Goal: Task Accomplishment & Management: Manage account settings

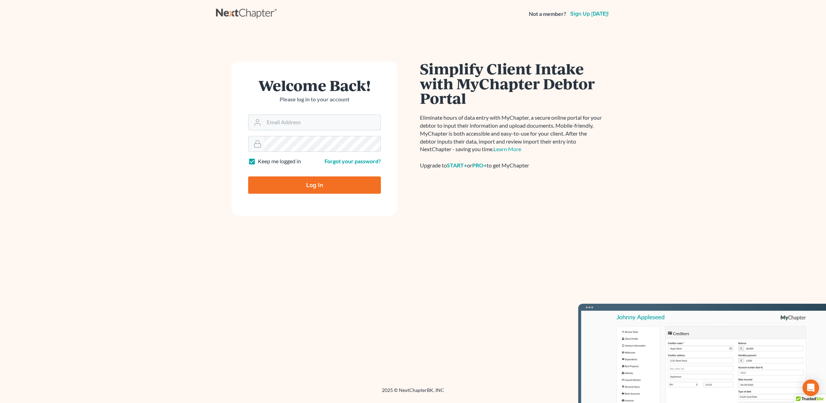
type input "[PERSON_NAME][EMAIL_ADDRESS][DOMAIN_NAME]"
click at [320, 184] on input "Log In" at bounding box center [314, 184] width 133 height 17
type input "Thinking..."
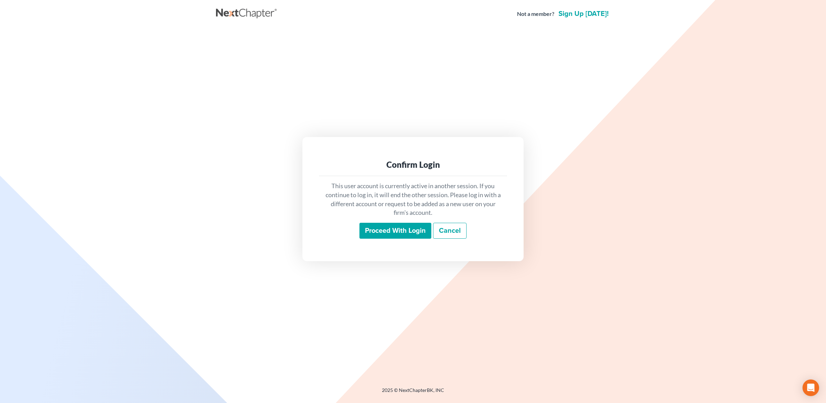
click at [419, 225] on input "Proceed with login" at bounding box center [395, 231] width 72 height 16
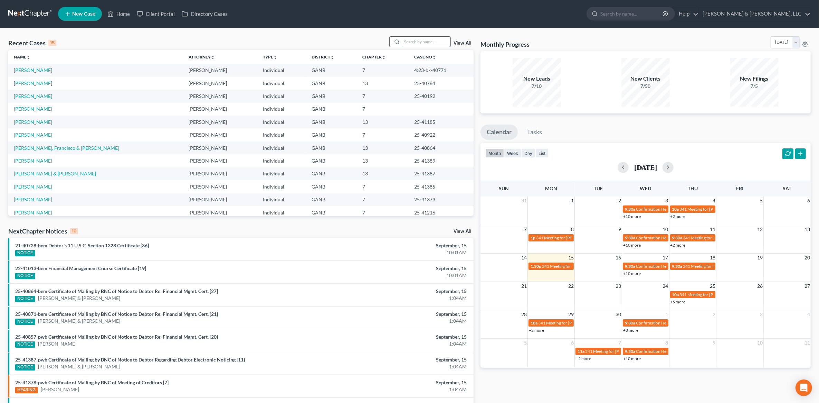
click at [431, 43] on input "search" at bounding box center [426, 42] width 48 height 10
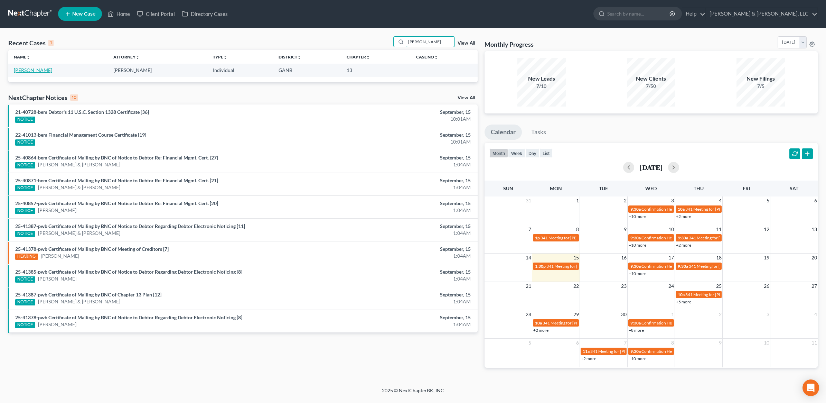
type input "[PERSON_NAME]"
click at [32, 69] on link "[PERSON_NAME]" at bounding box center [33, 70] width 38 height 6
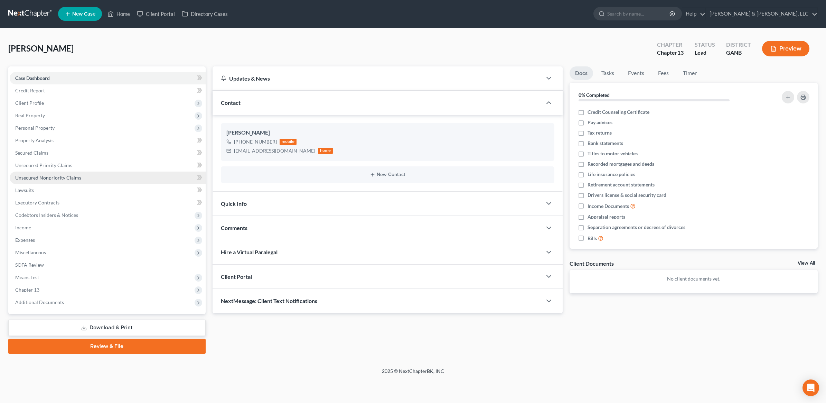
click at [63, 173] on link "Unsecured Nonpriority Claims" at bounding box center [108, 177] width 196 height 12
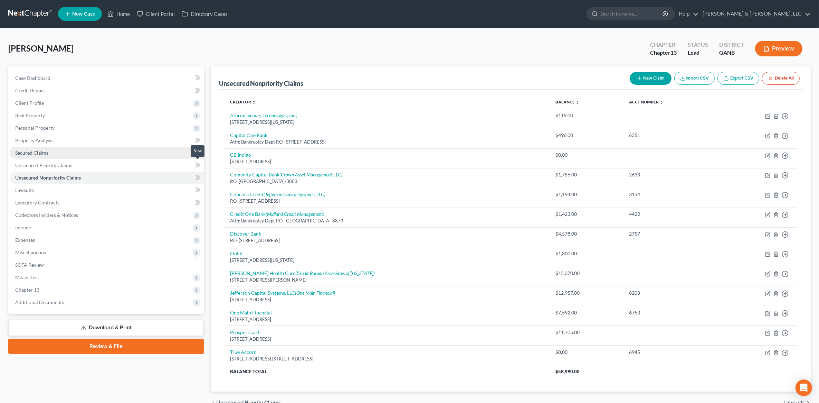
click at [127, 148] on link "Secured Claims" at bounding box center [107, 153] width 194 height 12
click at [42, 151] on span "Secured Claims" at bounding box center [31, 153] width 33 height 6
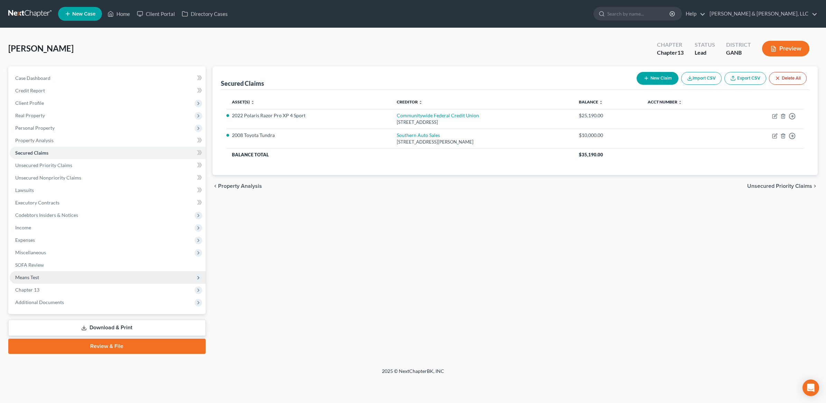
click at [66, 276] on span "Means Test" at bounding box center [108, 277] width 196 height 12
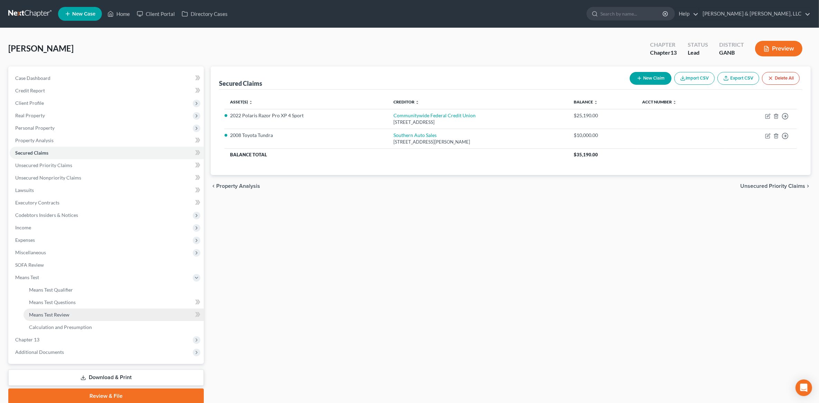
click at [79, 313] on link "Means Test Review" at bounding box center [114, 314] width 180 height 12
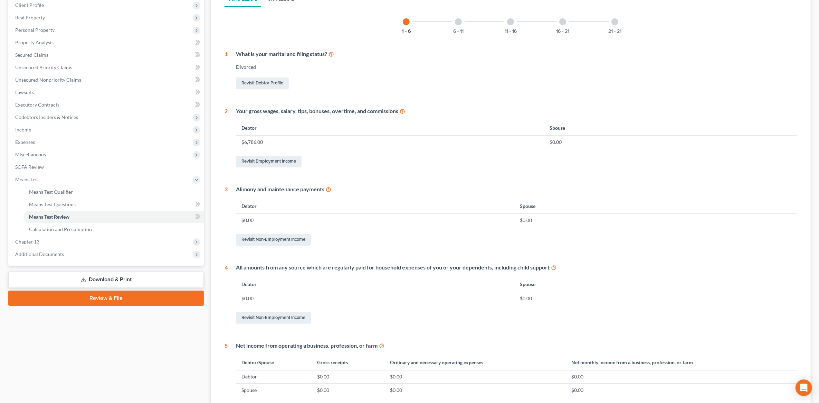
scroll to position [11, 0]
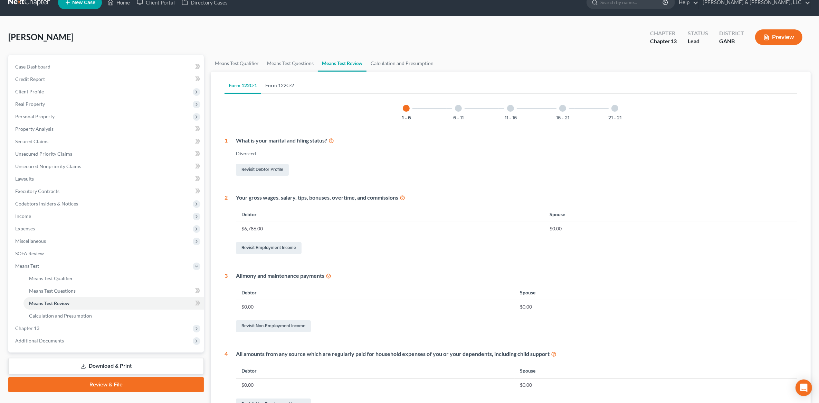
click at [284, 85] on link "Form 122C-2" at bounding box center [279, 85] width 37 height 17
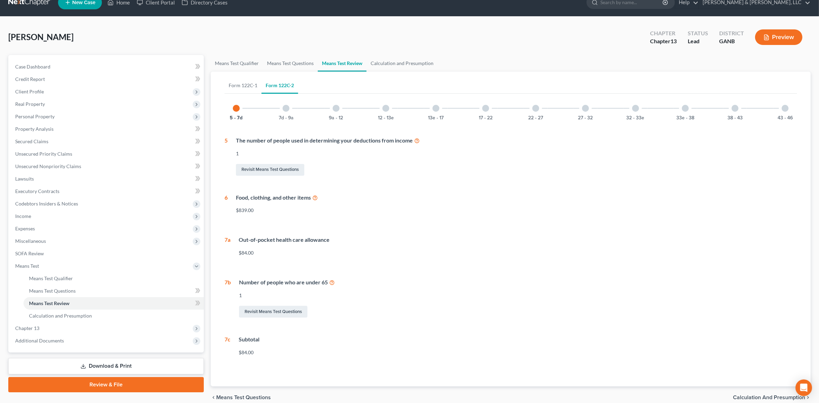
click at [784, 111] on div at bounding box center [785, 108] width 7 height 7
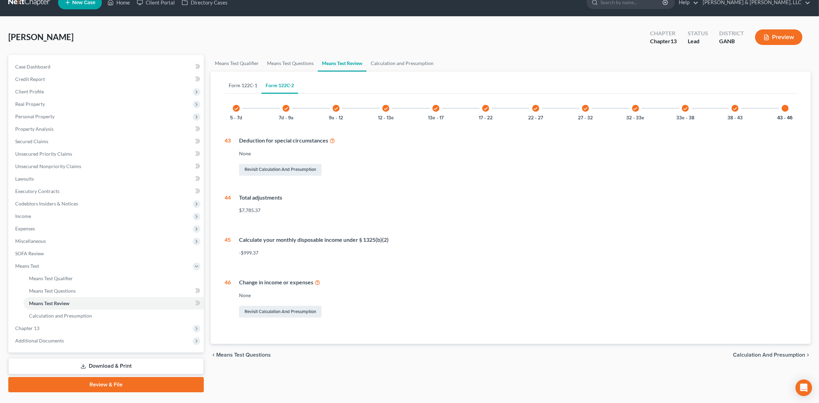
click at [246, 89] on link "Form 122C-1" at bounding box center [243, 85] width 37 height 17
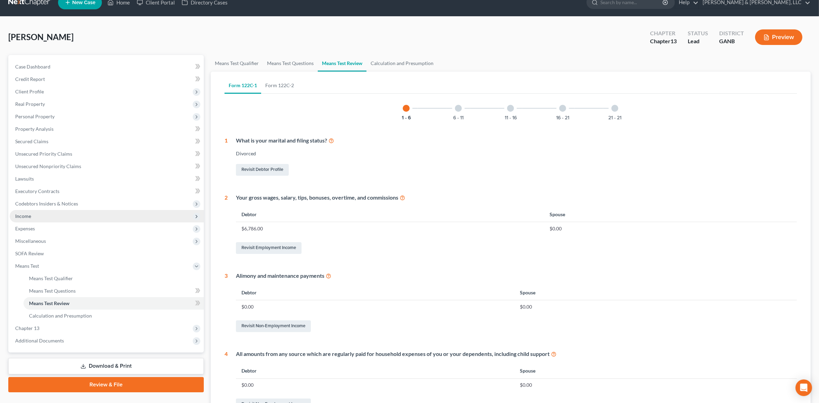
click at [62, 211] on span "Income" at bounding box center [107, 216] width 194 height 12
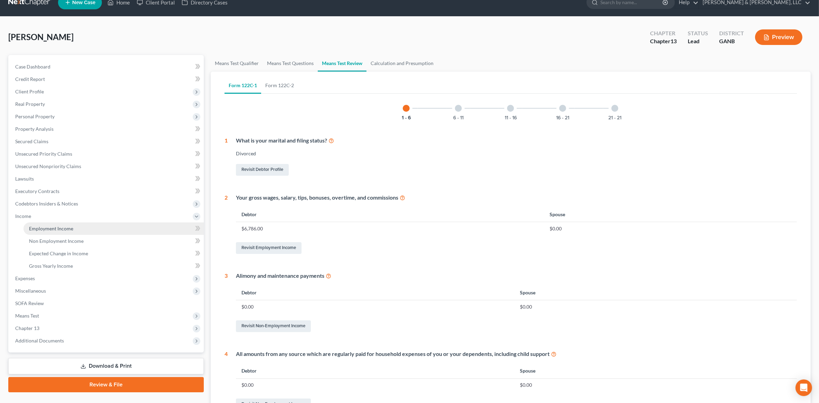
click at [55, 227] on span "Employment Income" at bounding box center [51, 228] width 44 height 6
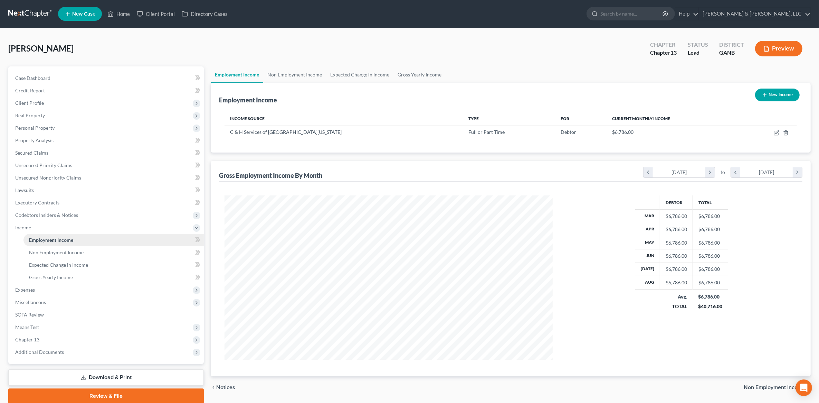
scroll to position [164, 342]
click at [51, 272] on link "Gross Yearly Income" at bounding box center [114, 277] width 180 height 12
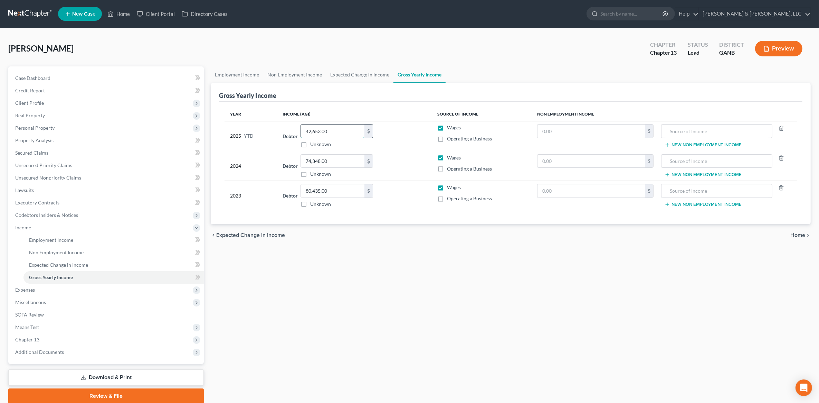
click at [338, 134] on input "42,653.00" at bounding box center [333, 130] width 64 height 13
type input "53,034"
click at [450, 325] on div "Employment Income Non Employment Income Expected Change in Income Gross Yearly …" at bounding box center [510, 234] width 607 height 337
click at [805, 233] on span "Home" at bounding box center [798, 235] width 15 height 6
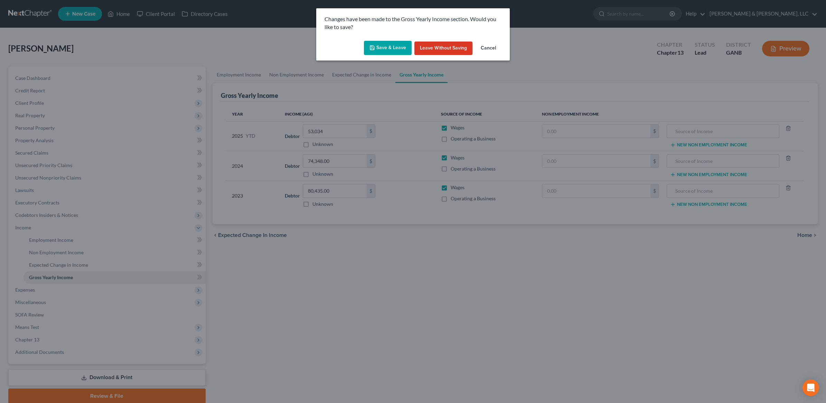
click at [374, 50] on icon "button" at bounding box center [372, 48] width 6 height 6
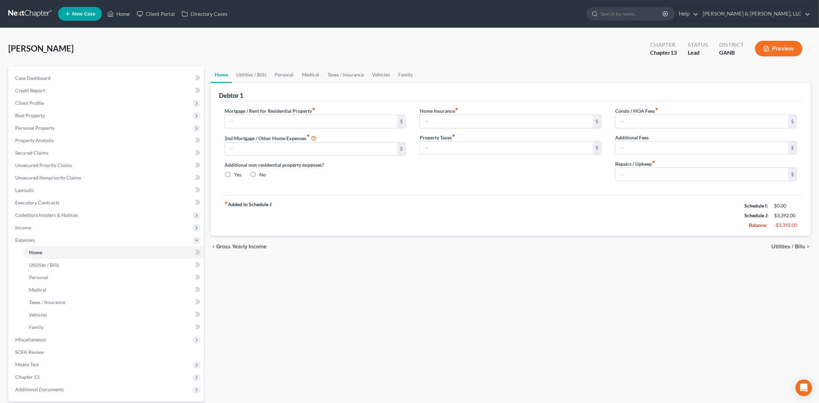
type input "1,350.00"
type input "0.00"
radio input "true"
type input "0.00"
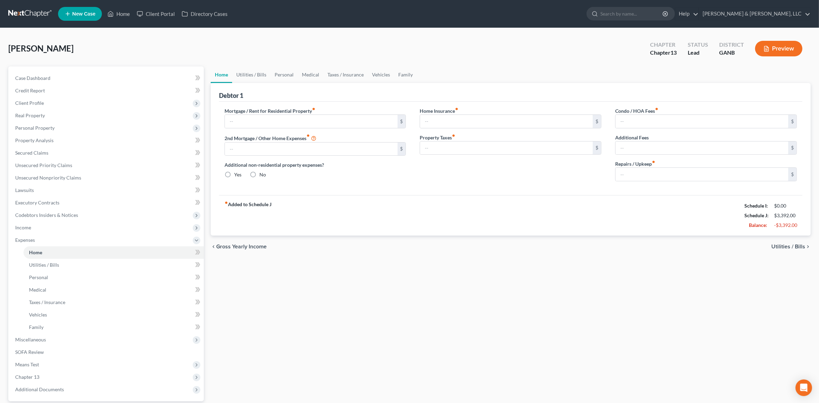
type input "0.00"
click at [780, 52] on button "Preview" at bounding box center [778, 49] width 47 height 16
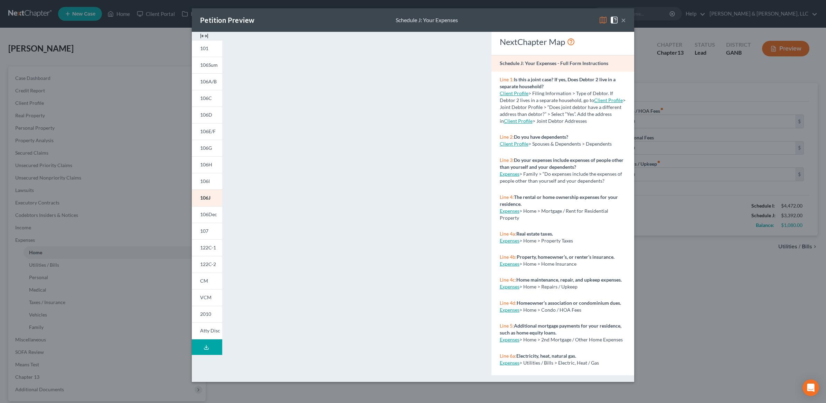
click at [148, 50] on div "Petition Preview Schedule J: Your Expenses × 101 106Sum 106A/B 106C 106D 106E/F…" at bounding box center [413, 201] width 826 height 403
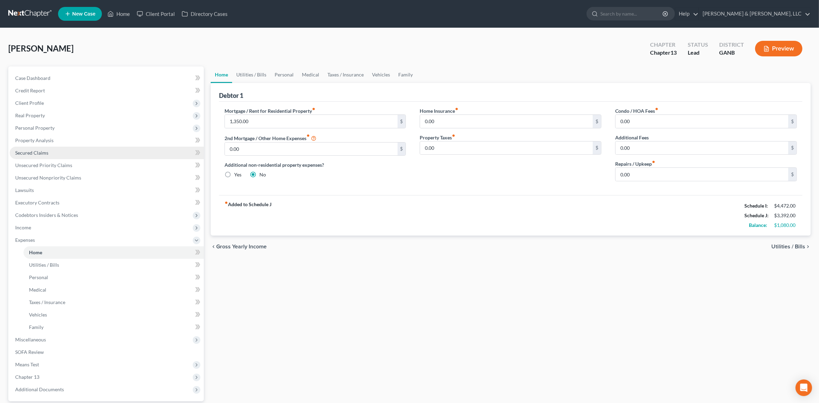
click at [61, 154] on link "Secured Claims" at bounding box center [107, 153] width 194 height 12
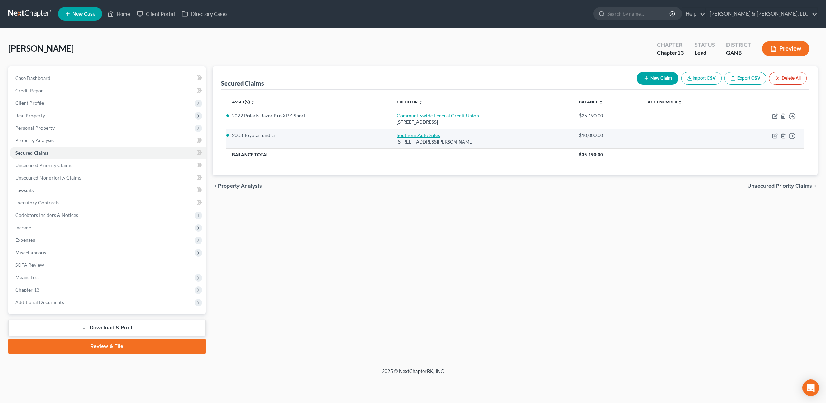
click at [410, 137] on link "Southern Auto Sales" at bounding box center [418, 135] width 43 height 6
select select "10"
select select "2"
select select "0"
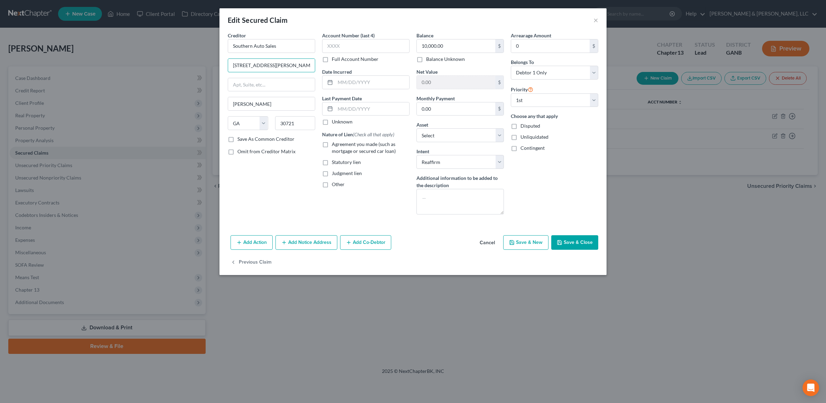
drag, startPoint x: 289, startPoint y: 66, endPoint x: 195, endPoint y: 66, distance: 94.7
click at [196, 66] on div "Edit Secured Claim × Creditor * Southern Auto Sales 2201 East Morris St Dalton …" at bounding box center [413, 201] width 826 height 403
click at [263, 87] on input "text" at bounding box center [271, 84] width 87 height 13
paste input "2201 East Morris St"
type input "2201 East Morris St"
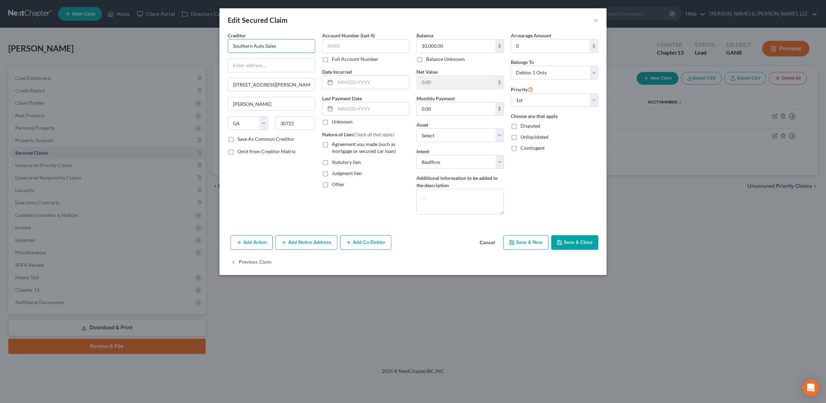
drag, startPoint x: 287, startPoint y: 48, endPoint x: 201, endPoint y: 51, distance: 85.8
click at [201, 51] on div "Edit Secured Claim × Creditor * Southern Auto Sales 2201 East Morris St Dalton …" at bounding box center [413, 201] width 826 height 403
click at [260, 64] on input "text" at bounding box center [271, 65] width 87 height 13
paste input "Southern Auto Sales"
type input "dba Southern Auto Sales"
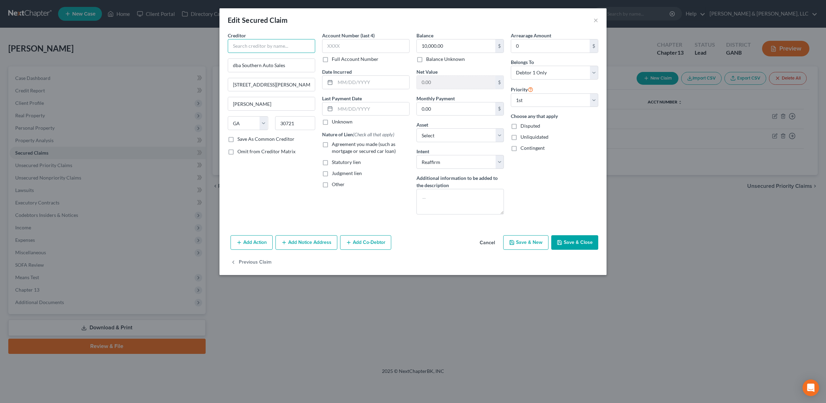
click at [258, 50] on input "text" at bounding box center [271, 46] width 87 height 14
drag, startPoint x: 300, startPoint y: 44, endPoint x: 205, endPoint y: 41, distance: 95.1
click at [205, 41] on div "Edit Secured Claim × Creditor * Ronald Paul's Auto Sales, Inc. dba Southern Aut…" at bounding box center [413, 201] width 826 height 403
type input "Ronald Paul's Auto Sales, Inc."
click at [488, 339] on div "Edit Secured Claim × Creditor * Ronald Paul's Auto Sales, Inc. dba Southern Aut…" at bounding box center [413, 201] width 826 height 403
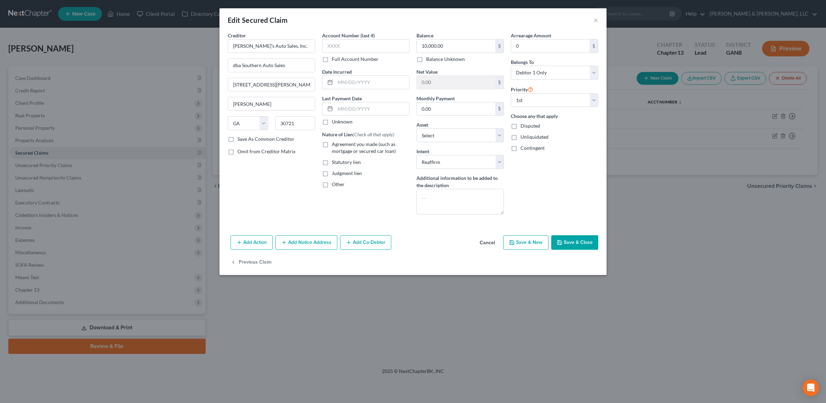
click at [564, 241] on button "Save & Close" at bounding box center [574, 242] width 47 height 15
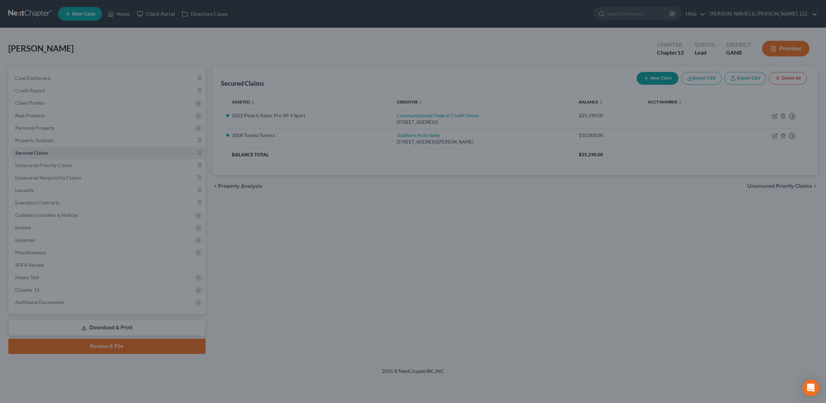
select select "2"
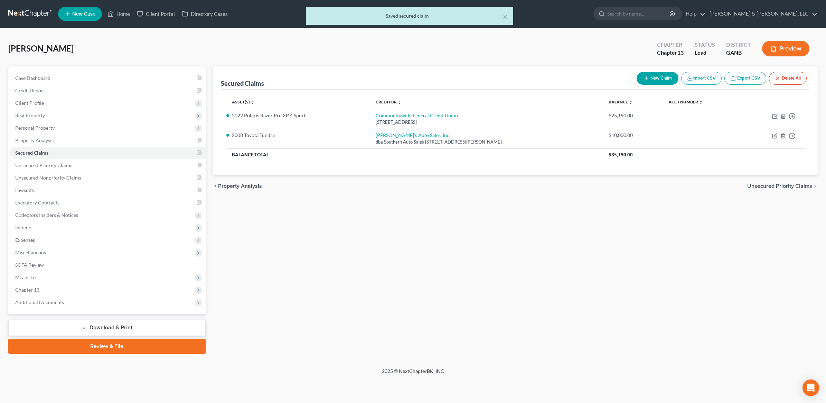
click at [118, 320] on link "Download & Print" at bounding box center [106, 327] width 197 height 16
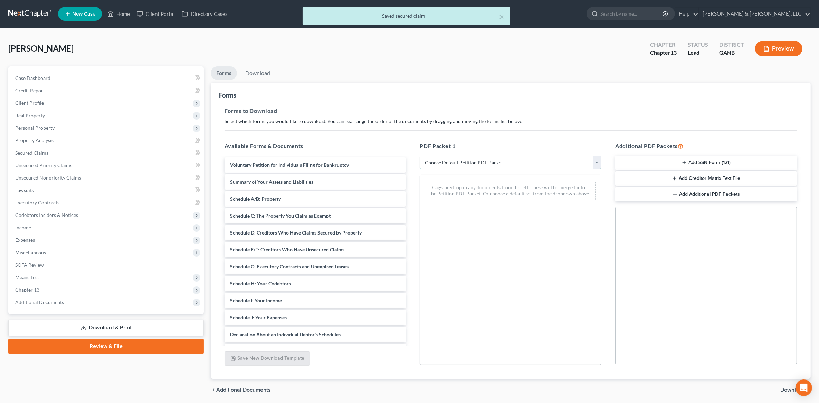
click at [502, 160] on select "Choose Default Petition PDF Packet Complete Bankruptcy Petition (all forms and …" at bounding box center [511, 163] width 182 height 14
select select "8"
click at [420, 156] on select "Choose Default Petition PDF Packet Complete Bankruptcy Petition (all forms and …" at bounding box center [511, 163] width 182 height 14
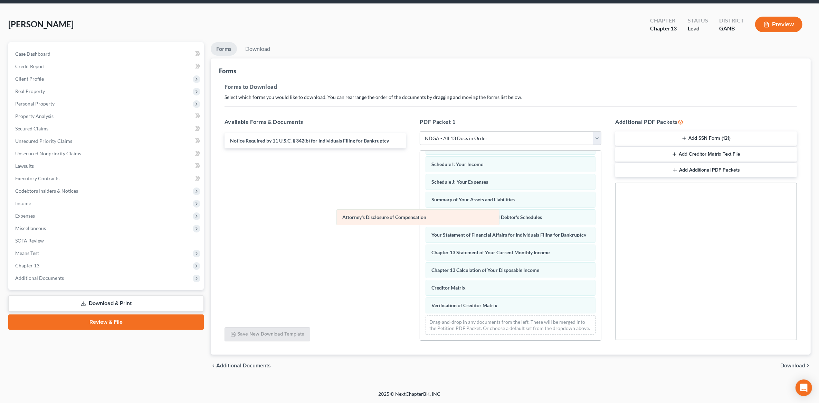
scroll to position [139, 0]
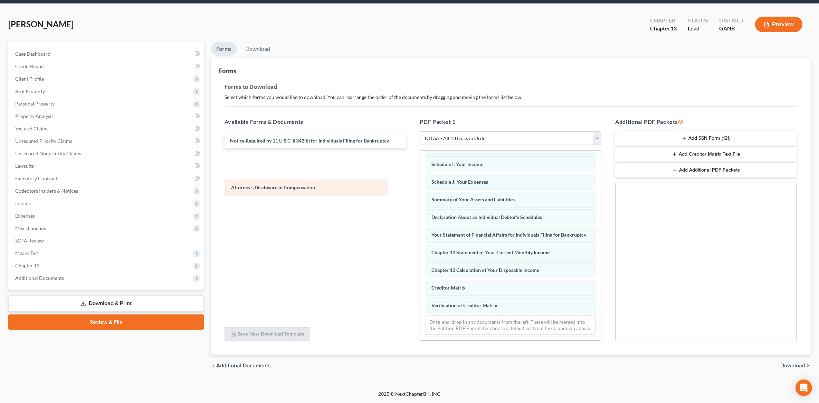
drag, startPoint x: 469, startPoint y: 229, endPoint x: 268, endPoint y: 189, distance: 204.8
click at [420, 189] on div "Attorney's Disclosure of Compensation Voluntary Petition for Individuals Filing…" at bounding box center [510, 183] width 181 height 313
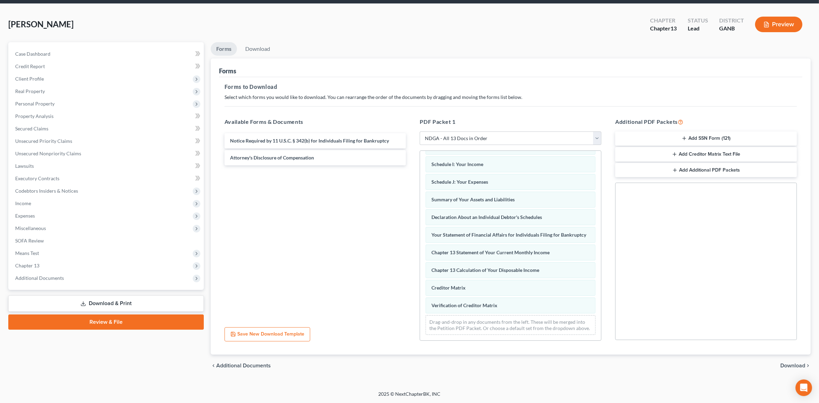
click at [705, 139] on button "Add SSN Form (121)" at bounding box center [706, 138] width 182 height 15
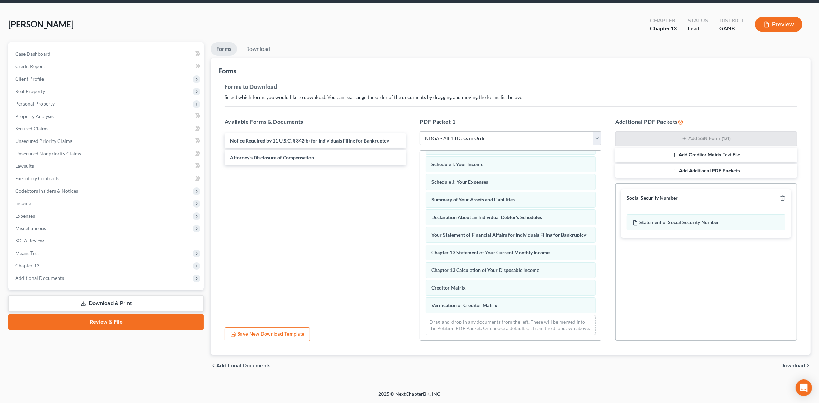
click at [793, 364] on span "Download" at bounding box center [793, 366] width 25 height 6
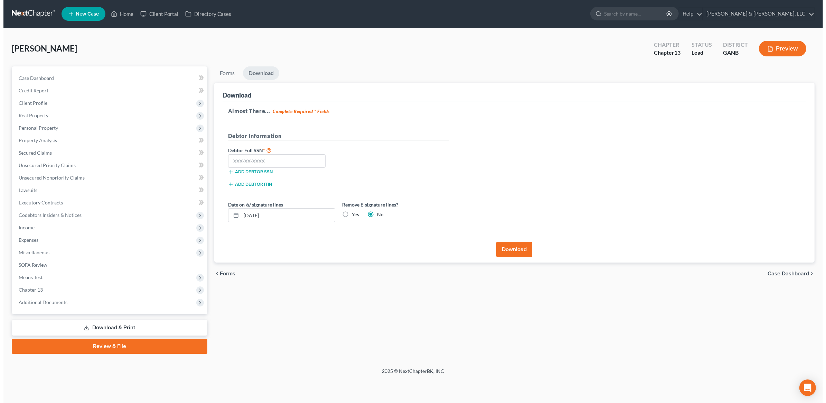
scroll to position [0, 0]
click at [315, 159] on input "text" at bounding box center [275, 161] width 98 height 14
type input "258-47-1326"
click at [453, 156] on div "Almost There... Complete Required * Fields Debtor Information Debtor Full SSN *…" at bounding box center [515, 168] width 589 height 135
click at [350, 213] on label "Yes" at bounding box center [353, 214] width 7 height 7
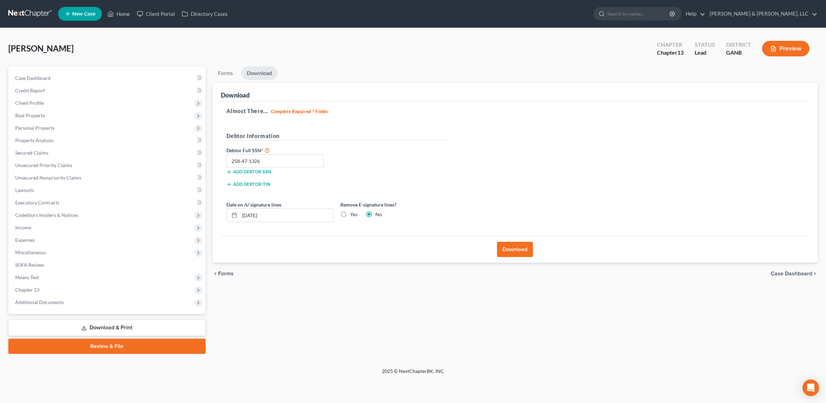
click at [353, 213] on input "Yes" at bounding box center [355, 213] width 4 height 4
radio input "true"
radio input "false"
click at [526, 249] on button "Download" at bounding box center [515, 249] width 36 height 15
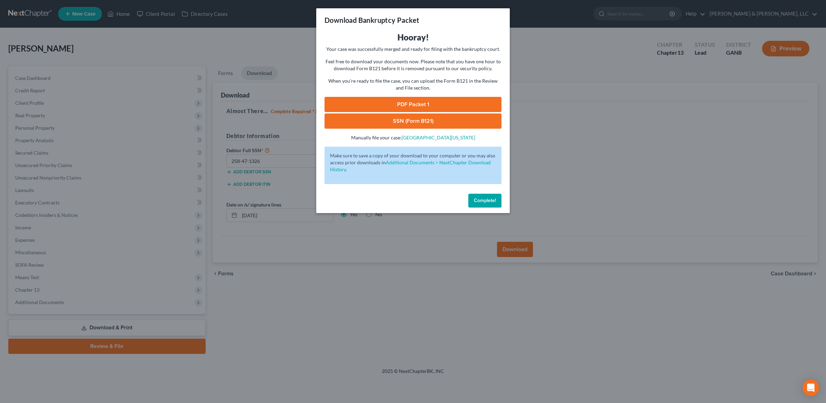
click at [412, 102] on link "PDF Packet 1" at bounding box center [413, 104] width 177 height 15
click at [422, 124] on link "SSN (Form B121)" at bounding box center [413, 120] width 177 height 15
click at [489, 198] on span "Complete!" at bounding box center [485, 200] width 22 height 6
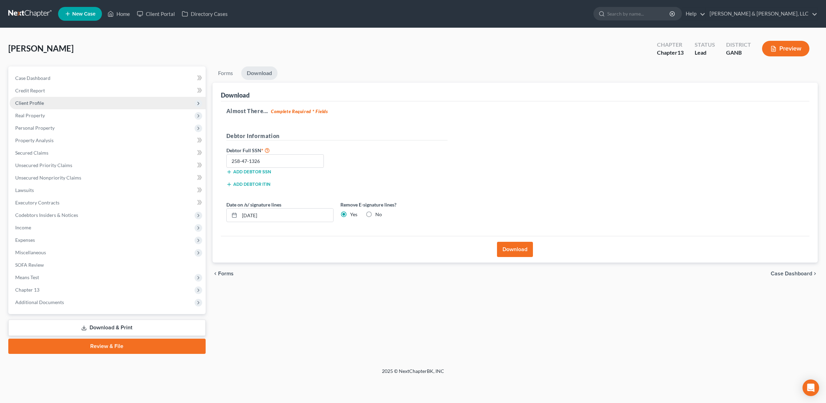
click at [44, 104] on span "Client Profile" at bounding box center [108, 103] width 196 height 12
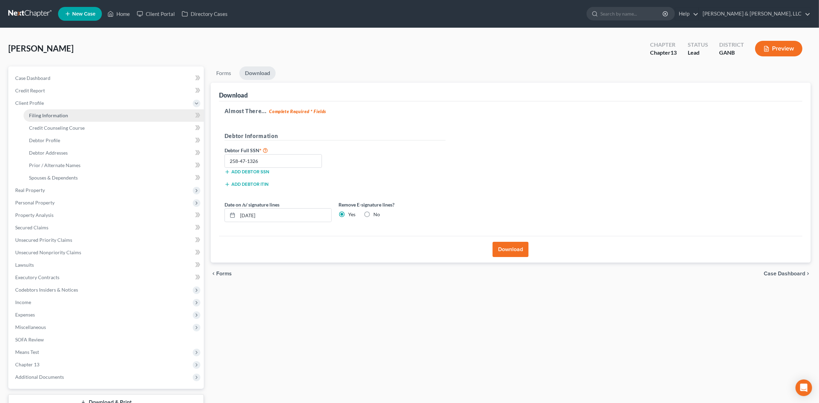
click at [51, 110] on link "Filing Information" at bounding box center [114, 115] width 180 height 12
select select "1"
select select "0"
select select "3"
select select "10"
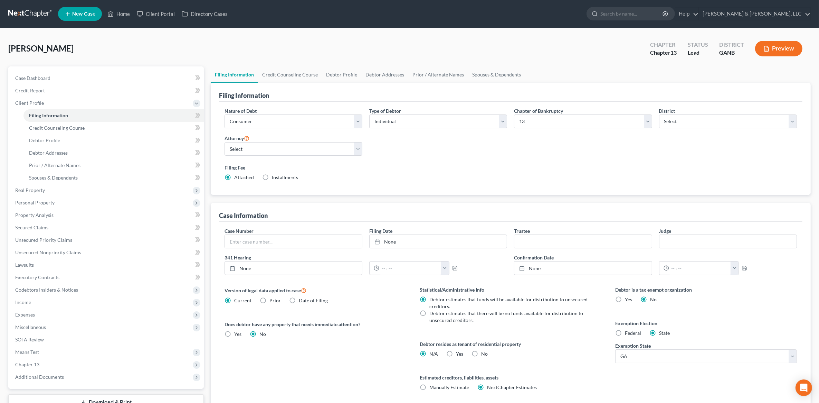
click at [456, 350] on label "Yes Yes" at bounding box center [459, 353] width 7 height 7
click at [459, 350] on input "Yes Yes" at bounding box center [461, 352] width 4 height 4
radio input "true"
radio input "false"
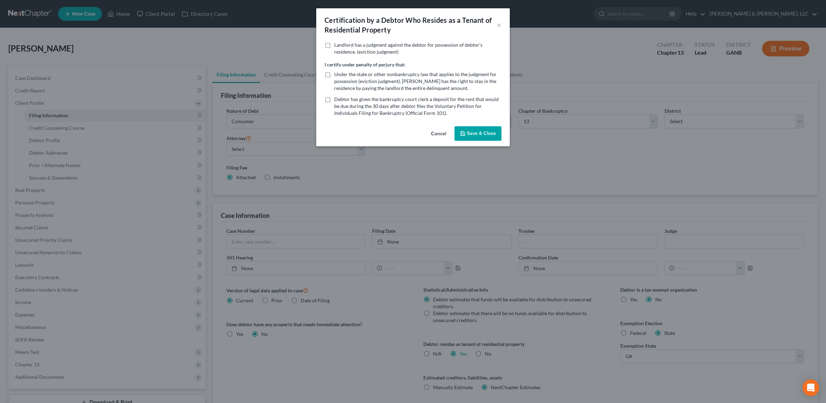
click at [448, 356] on div "Certification by a Debtor Who Resides as a Tenant of Residential Property × Lan…" at bounding box center [413, 201] width 826 height 403
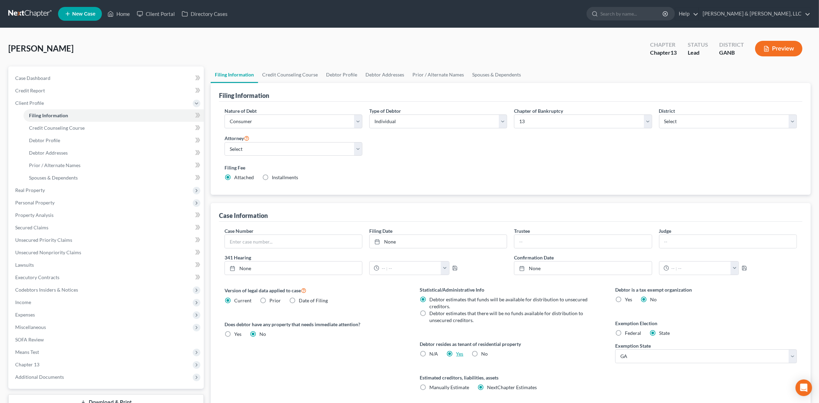
click at [458, 356] on link "Yes" at bounding box center [459, 353] width 7 height 6
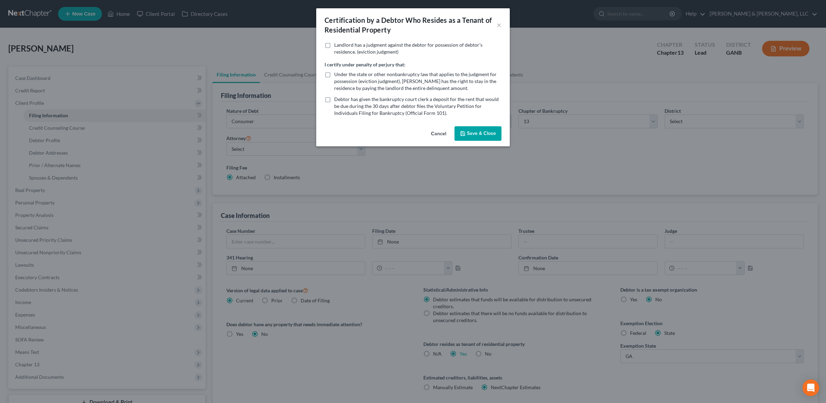
click at [471, 134] on button "Save & Close" at bounding box center [477, 133] width 47 height 15
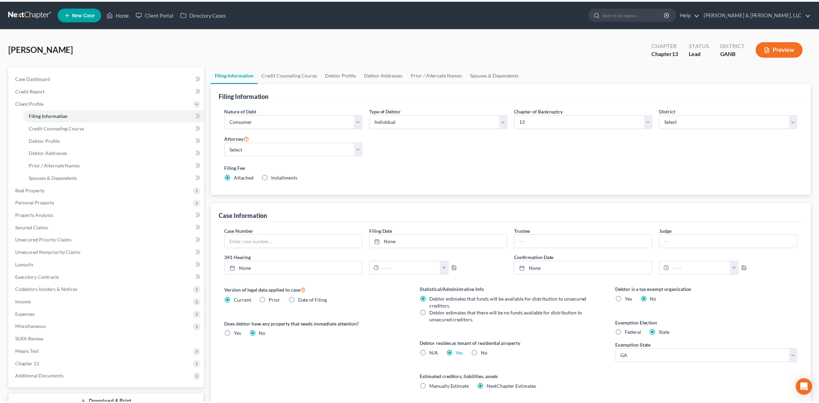
scroll to position [53, 0]
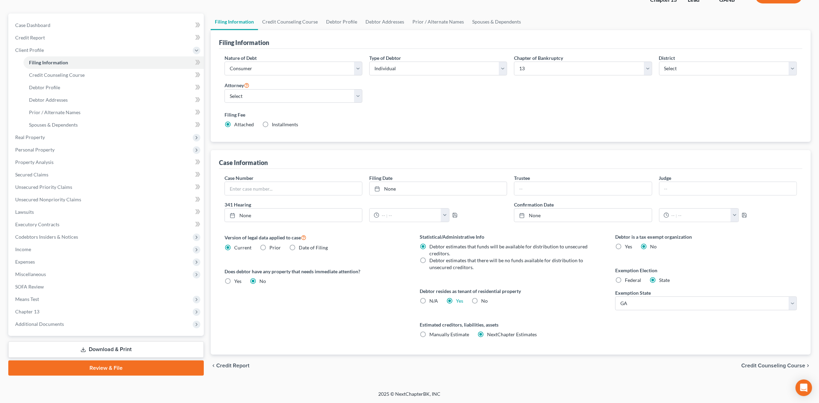
click at [749, 367] on span "Credit Counseling Course" at bounding box center [774, 366] width 64 height 6
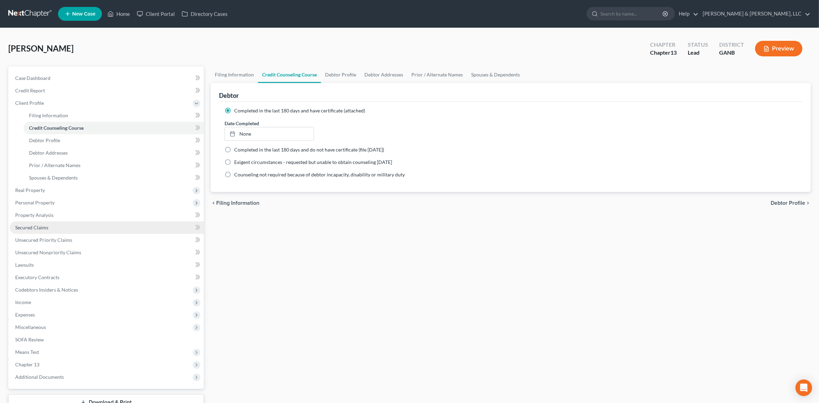
click at [47, 225] on span "Secured Claims" at bounding box center [31, 227] width 33 height 6
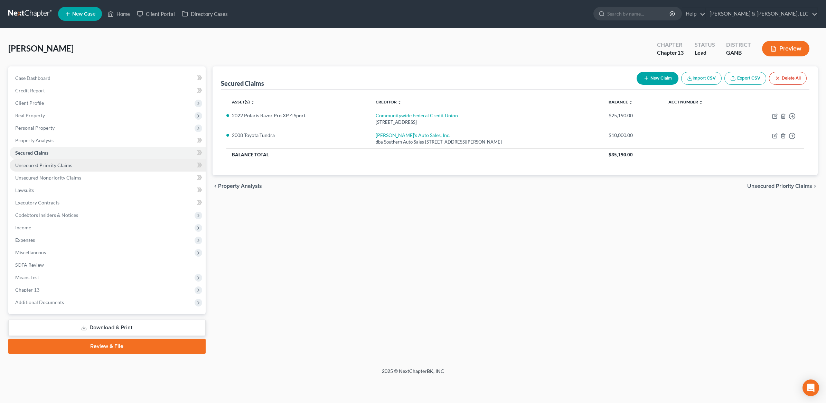
click at [62, 167] on span "Unsecured Priority Claims" at bounding box center [43, 165] width 57 height 6
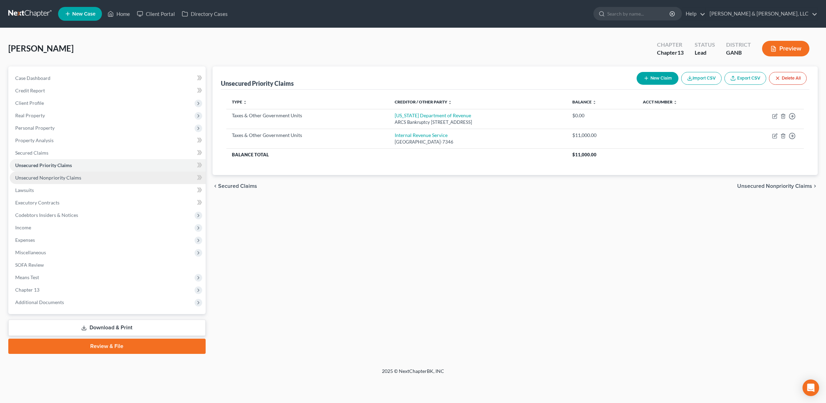
click at [69, 177] on span "Unsecured Nonpriority Claims" at bounding box center [48, 178] width 66 height 6
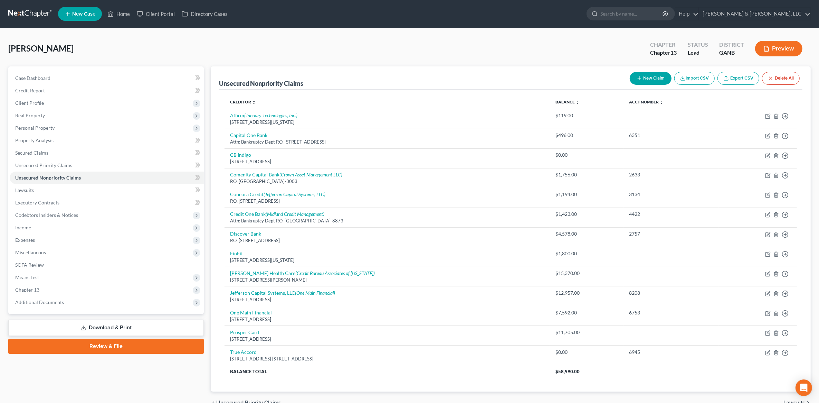
click at [188, 374] on div "Case Dashboard Payments Invoices Payments Payments Credit Report Client Profile" at bounding box center [106, 239] width 203 height 347
click at [47, 224] on span "Income" at bounding box center [107, 227] width 194 height 12
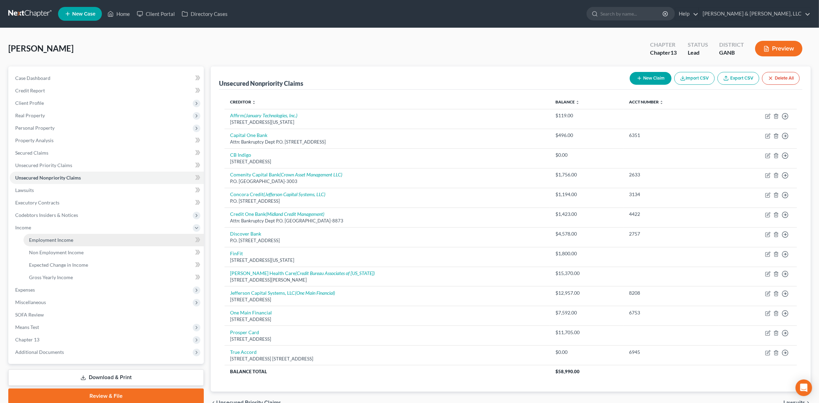
click at [55, 243] on link "Employment Income" at bounding box center [114, 240] width 180 height 12
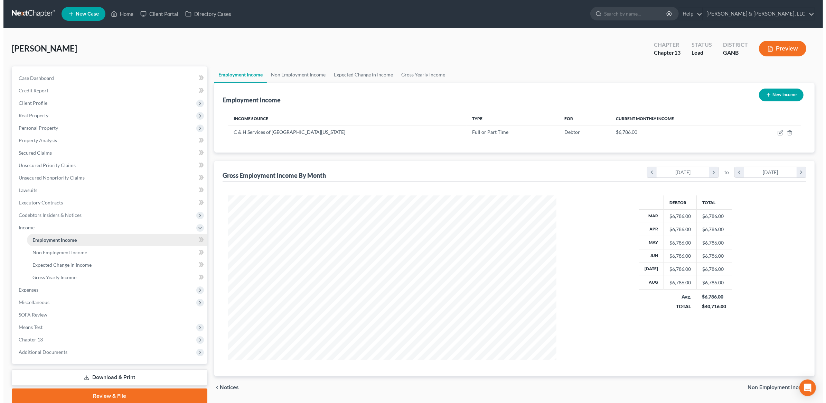
scroll to position [164, 342]
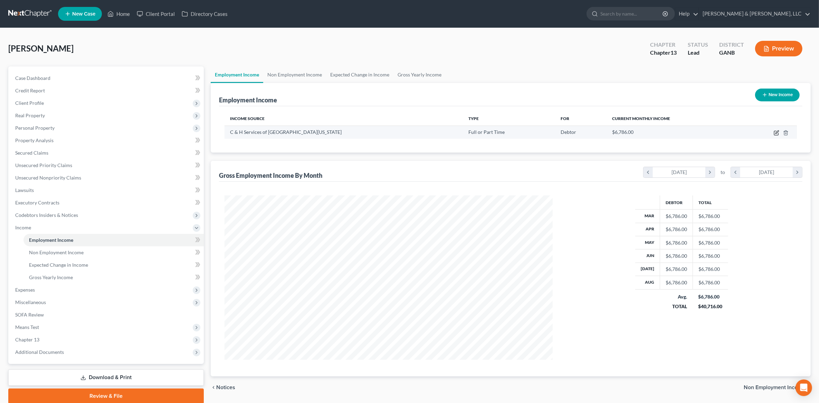
click at [778, 130] on icon "button" at bounding box center [777, 133] width 6 height 6
select select "0"
select select "10"
select select "3"
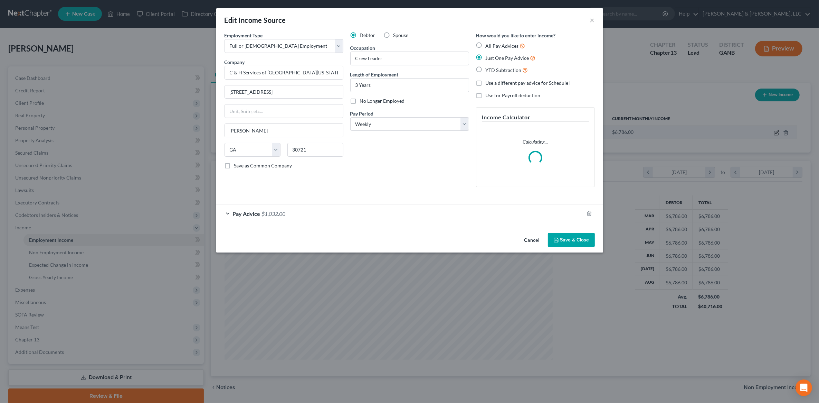
scroll to position [165, 345]
click at [319, 209] on div "Pay Advice $1,032.00" at bounding box center [403, 213] width 368 height 18
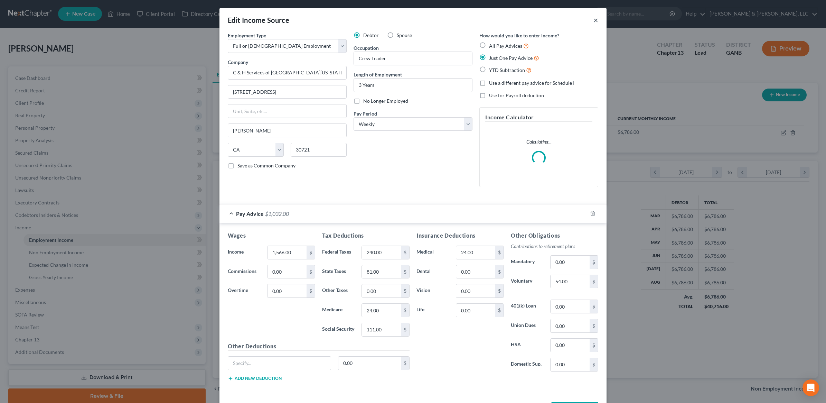
click at [593, 23] on button "×" at bounding box center [595, 20] width 5 height 8
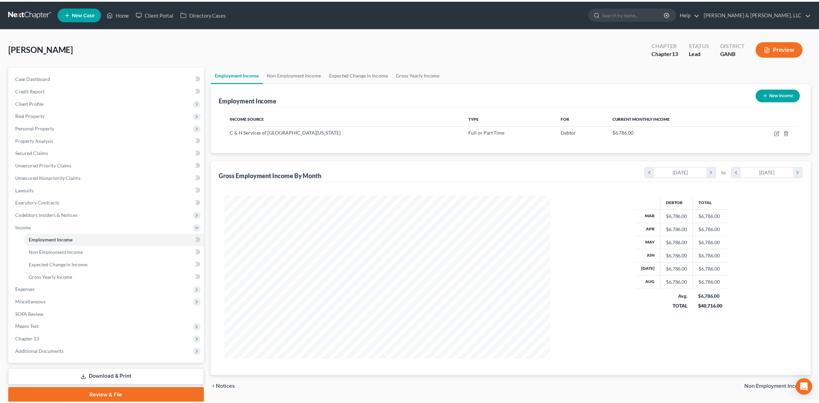
scroll to position [345425, 345247]
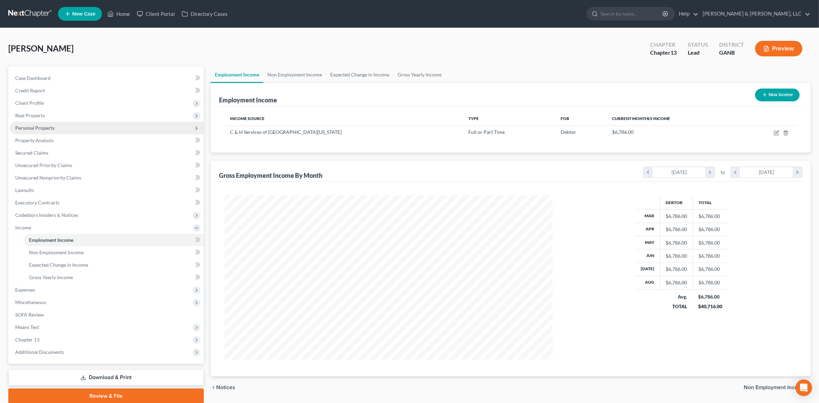
click at [70, 131] on span "Personal Property" at bounding box center [107, 128] width 194 height 12
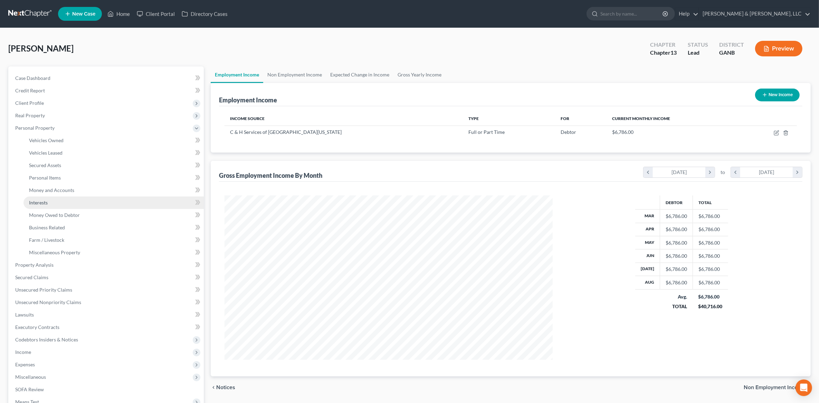
click at [47, 201] on span "Interests" at bounding box center [38, 202] width 19 height 6
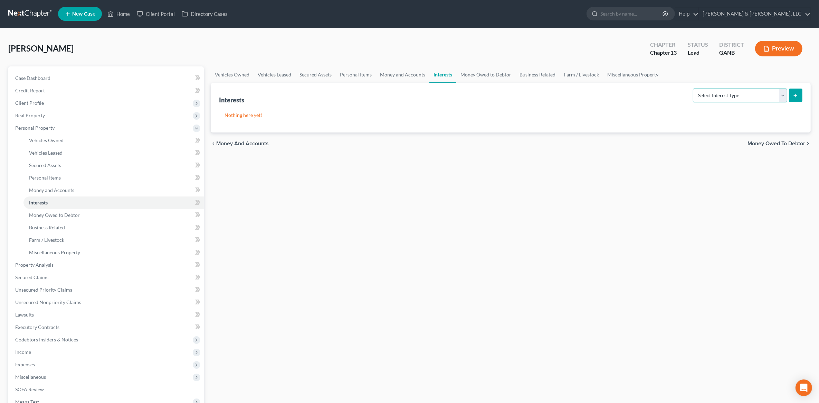
click at [714, 93] on select "Select Interest Type 401K (A/B: 21) Annuity (A/B: 23) Bond (A/B: 18) Education …" at bounding box center [740, 95] width 94 height 14
select select "401k"
click at [694, 88] on select "Select Interest Type 401K (A/B: 21) Annuity (A/B: 23) Bond (A/B: 18) Education …" at bounding box center [740, 95] width 94 height 14
click at [797, 97] on icon "submit" at bounding box center [796, 96] width 6 height 6
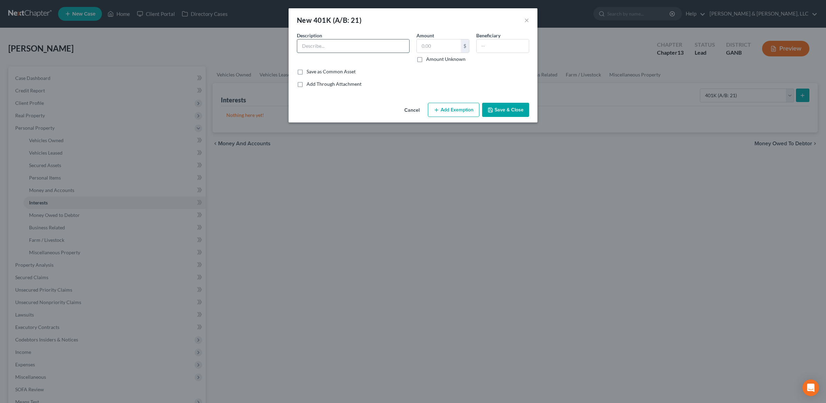
click at [377, 51] on input "text" at bounding box center [353, 45] width 112 height 13
type input "VOYA 401k"
type input "5,000"
click at [446, 110] on button "Add Exemption" at bounding box center [453, 110] width 51 height 15
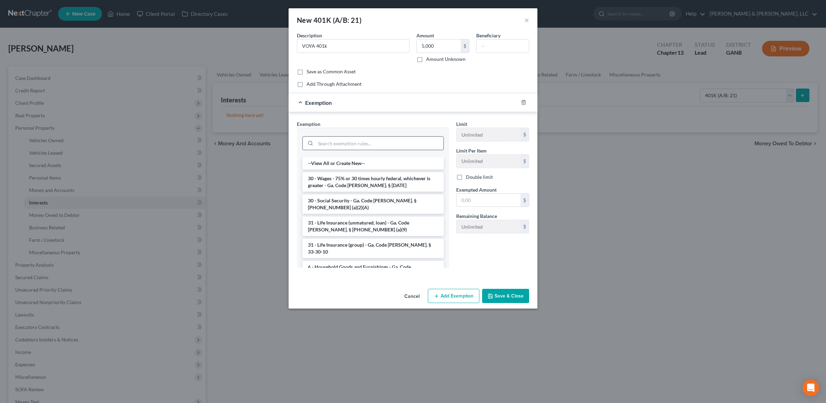
click at [355, 144] on input "search" at bounding box center [380, 143] width 128 height 13
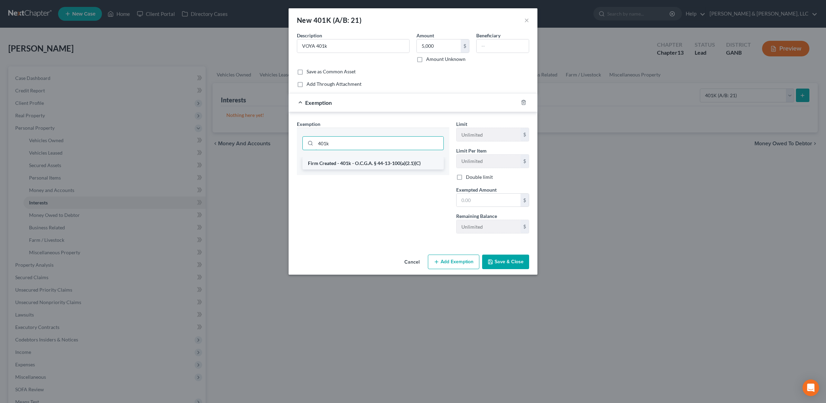
type input "401k"
click at [354, 165] on li "Firm Created - 401k - O.C.G.A. § 44-13-100(a)(2.1)(C)" at bounding box center [372, 163] width 141 height 12
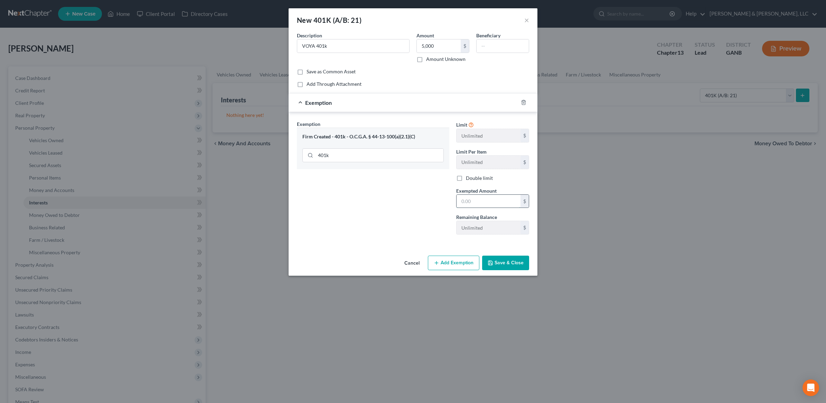
click at [489, 196] on input "text" at bounding box center [489, 201] width 64 height 13
type input "5,000"
click at [509, 260] on button "Save & Close" at bounding box center [505, 262] width 47 height 15
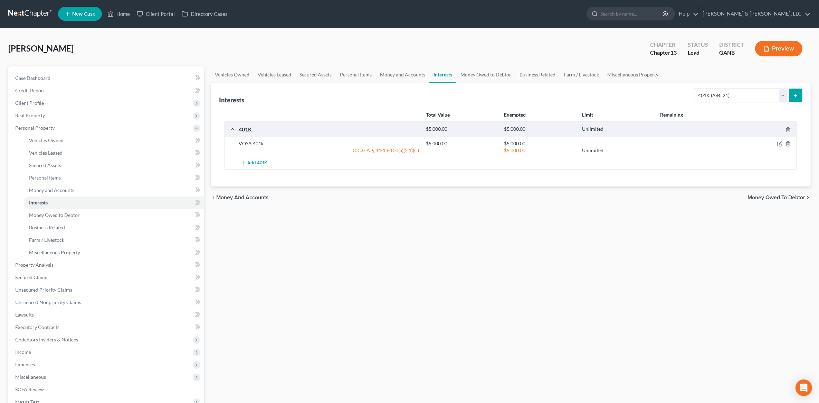
click at [765, 198] on span "Money Owed to Debtor" at bounding box center [777, 198] width 58 height 6
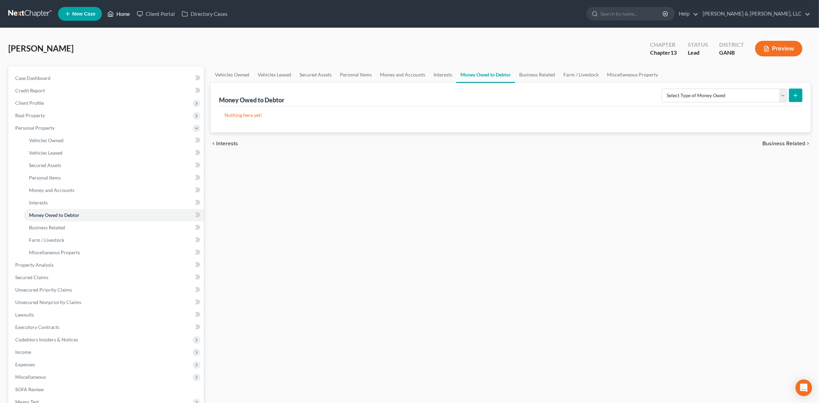
click at [118, 17] on link "Home" at bounding box center [118, 14] width 29 height 12
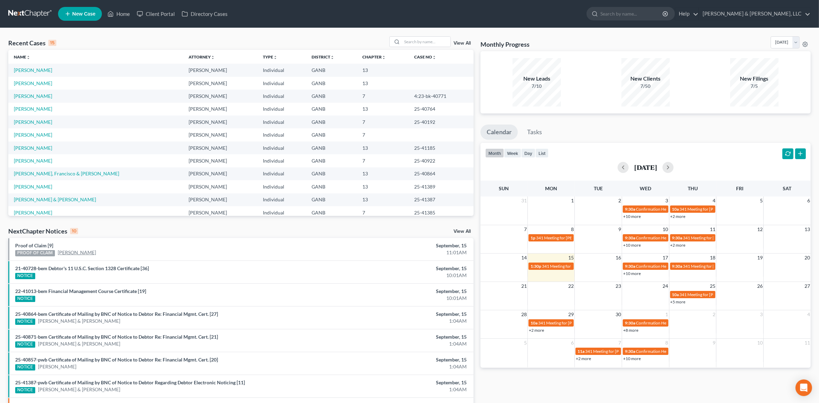
click at [70, 255] on link "Bobby Douglas Jr." at bounding box center [77, 252] width 38 height 7
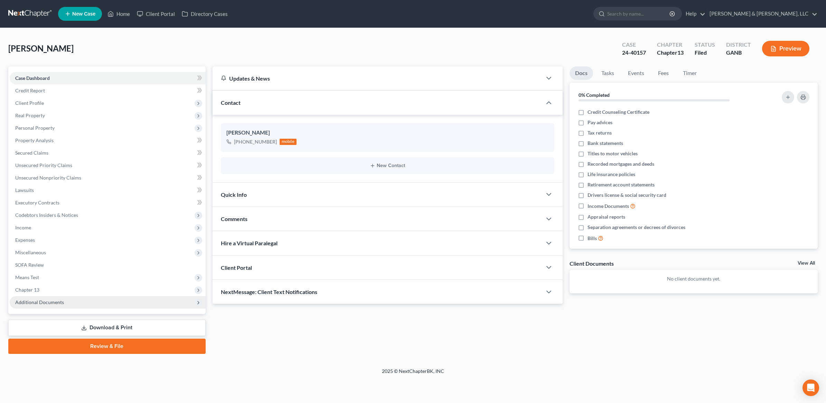
click at [53, 302] on span "Additional Documents" at bounding box center [39, 302] width 49 height 6
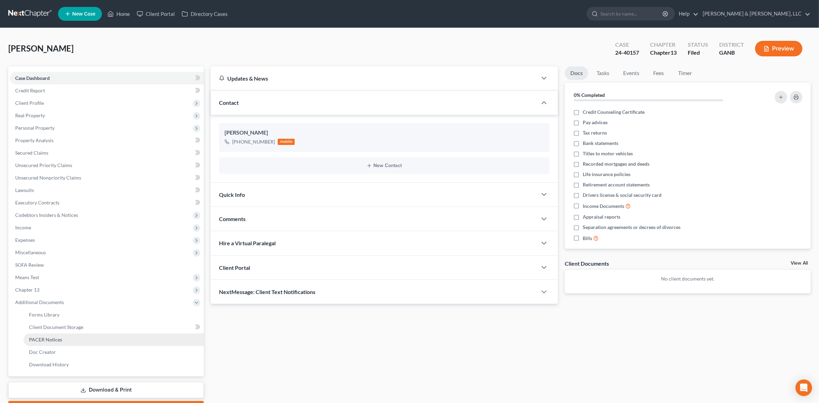
click at [54, 334] on link "PACER Notices" at bounding box center [114, 339] width 180 height 12
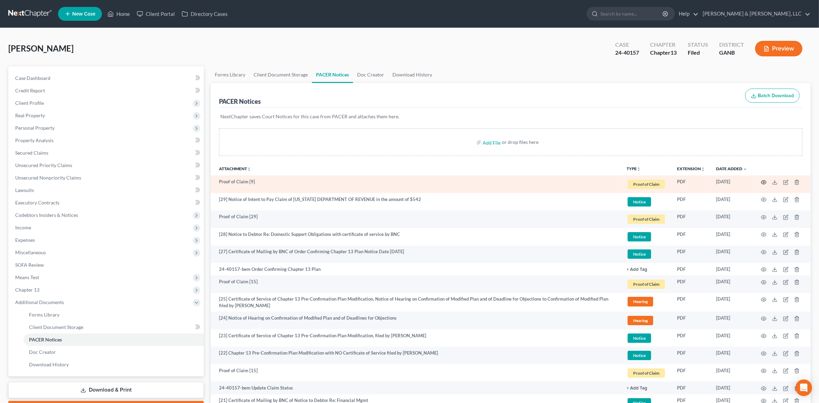
click at [763, 180] on icon "button" at bounding box center [764, 182] width 5 height 4
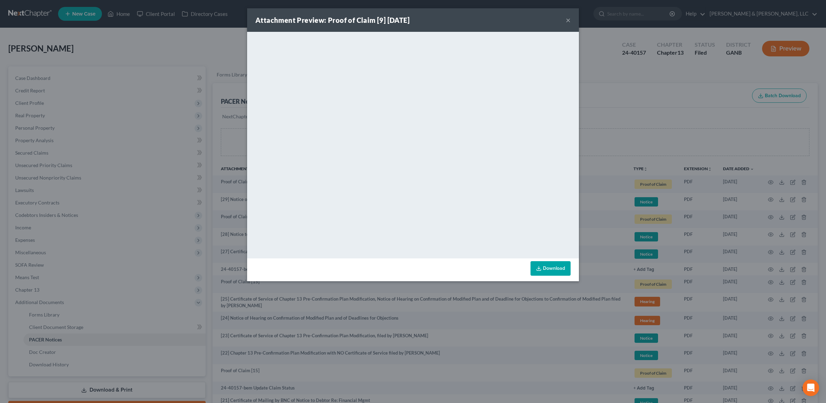
click at [568, 21] on button "×" at bounding box center [568, 20] width 5 height 8
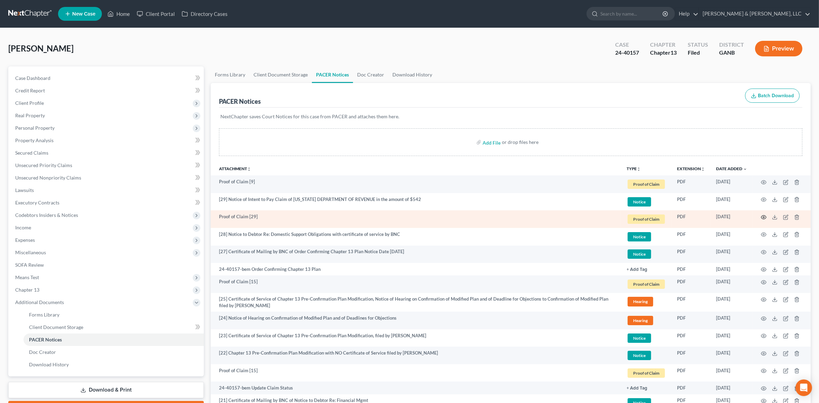
click at [762, 215] on icon "button" at bounding box center [764, 217] width 6 height 6
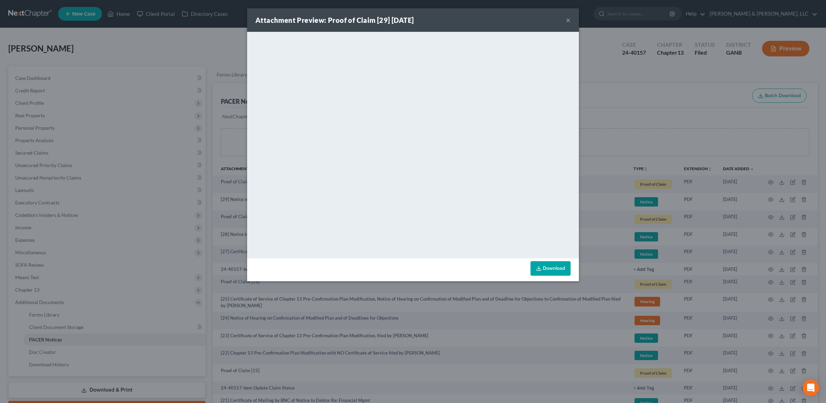
click at [567, 21] on button "×" at bounding box center [568, 20] width 5 height 8
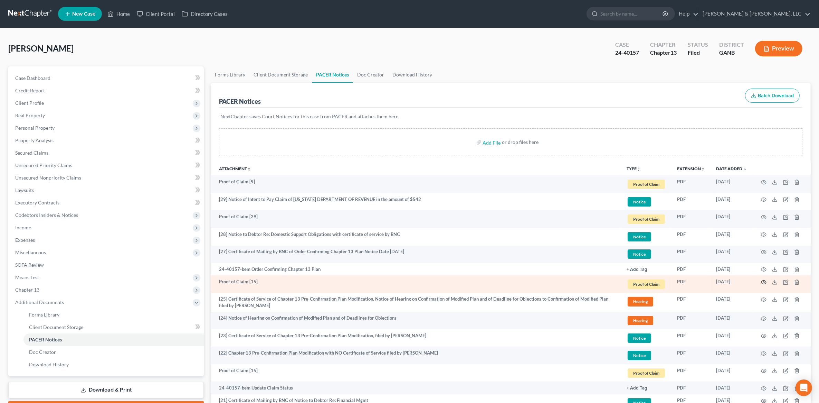
click at [764, 281] on circle "button" at bounding box center [763, 281] width 1 height 1
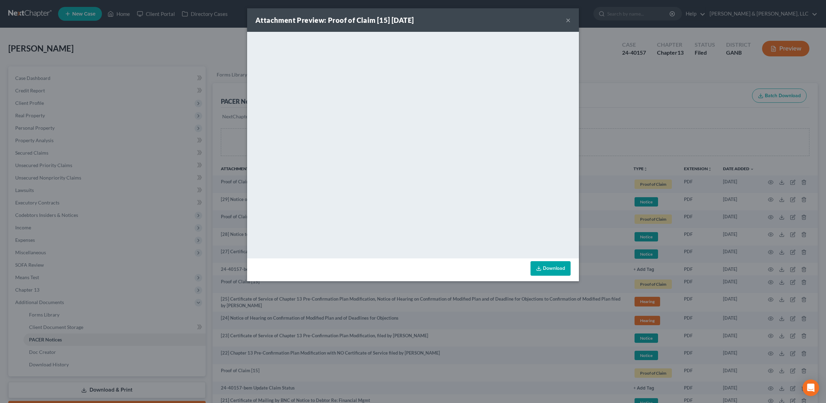
click at [566, 17] on button "×" at bounding box center [568, 20] width 5 height 8
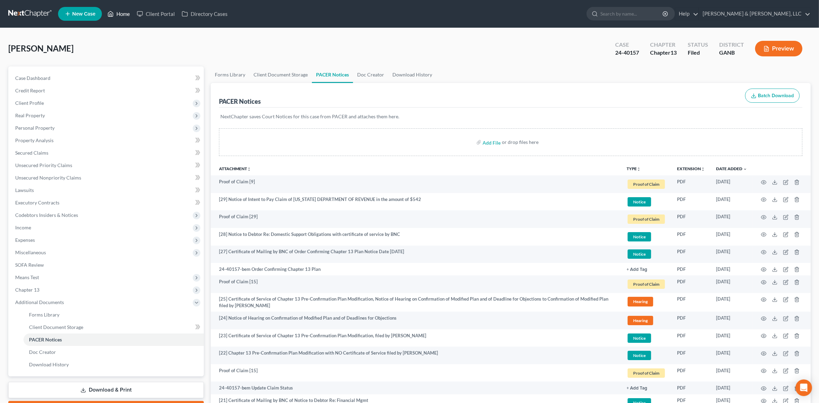
click at [120, 13] on link "Home" at bounding box center [118, 14] width 29 height 12
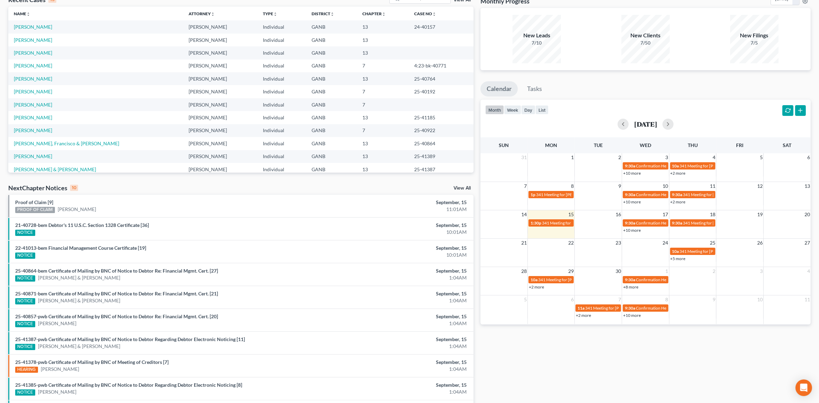
scroll to position [94, 0]
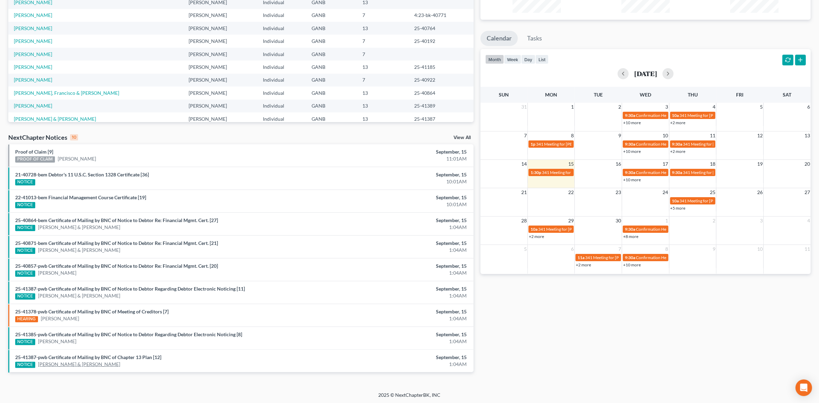
click at [95, 365] on link "Michael Hudson & Edwin Miller" at bounding box center [79, 363] width 82 height 7
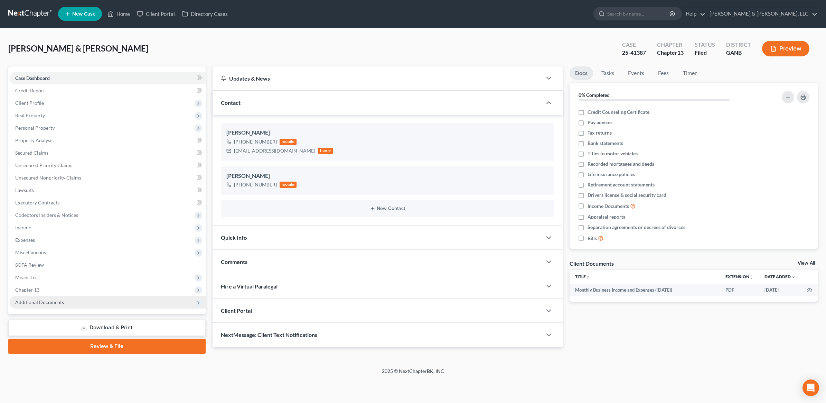
click at [119, 304] on span "Additional Documents" at bounding box center [108, 302] width 196 height 12
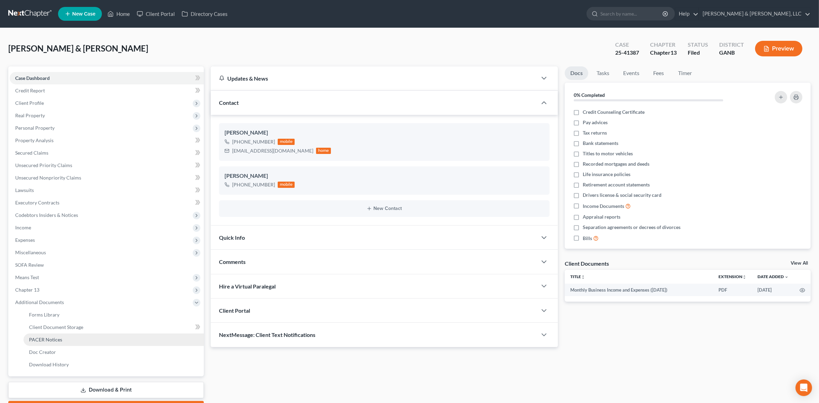
click at [73, 339] on link "PACER Notices" at bounding box center [114, 339] width 180 height 12
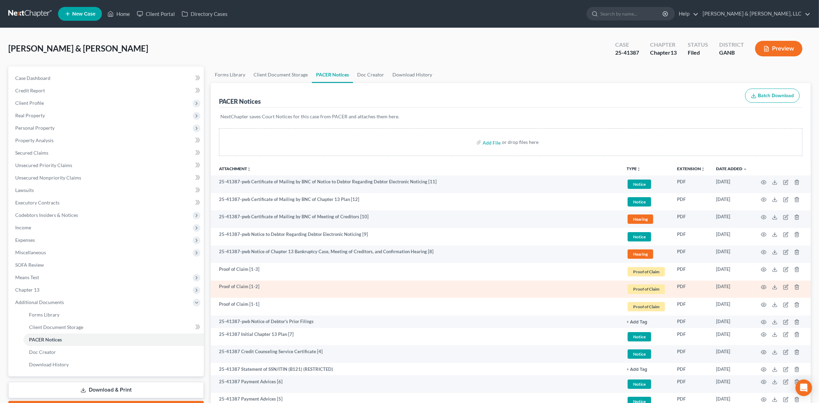
scroll to position [86, 0]
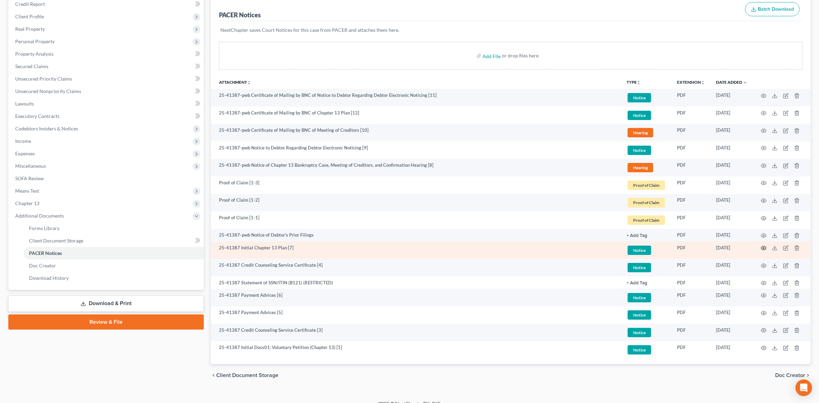
click at [764, 249] on icon "button" at bounding box center [764, 248] width 6 height 6
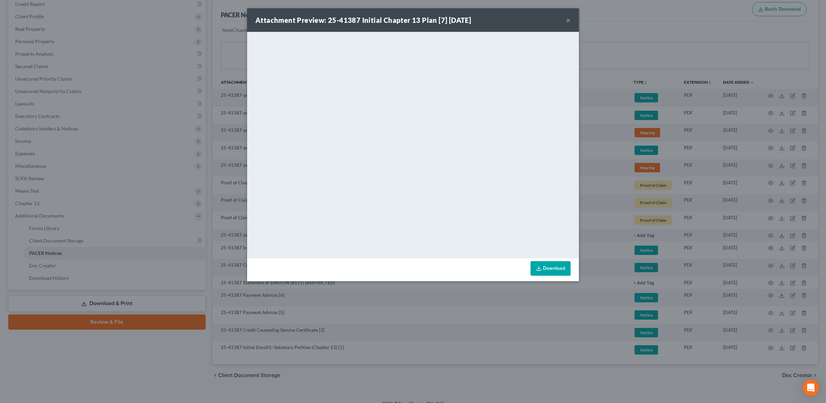
click at [568, 21] on button "×" at bounding box center [568, 20] width 5 height 8
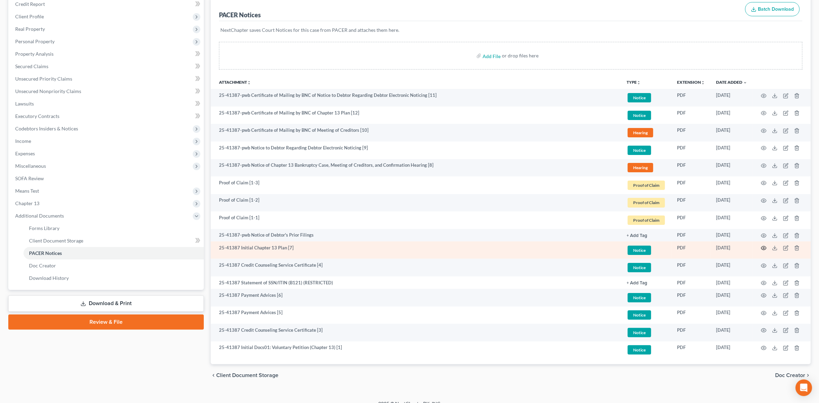
click at [767, 249] on icon "button" at bounding box center [764, 248] width 6 height 6
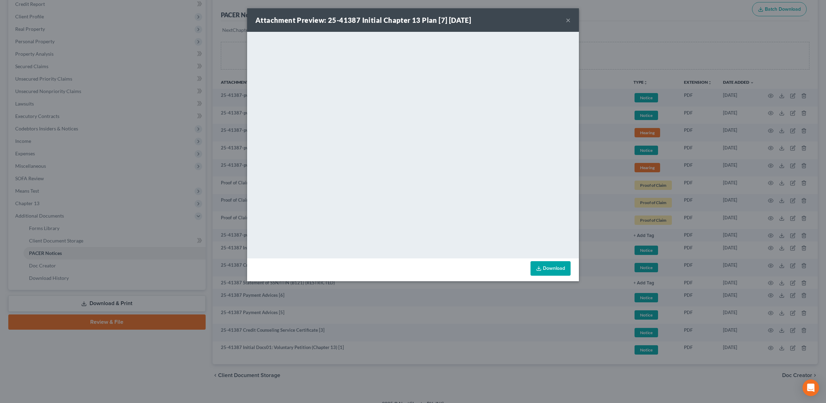
click at [566, 21] on button "×" at bounding box center [568, 20] width 5 height 8
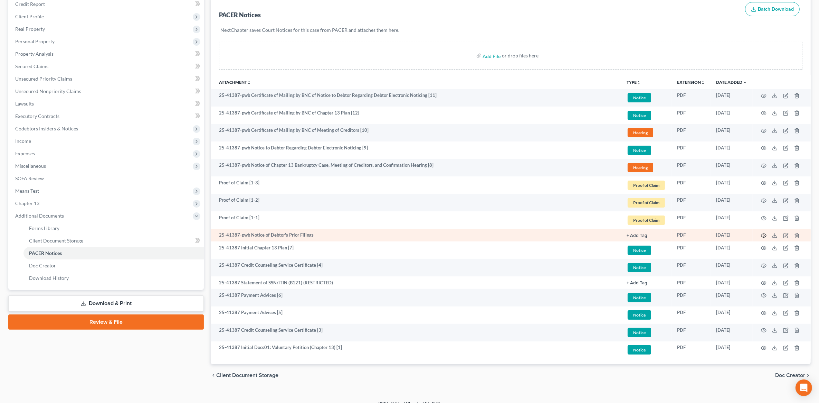
click at [764, 233] on icon "button" at bounding box center [764, 236] width 6 height 6
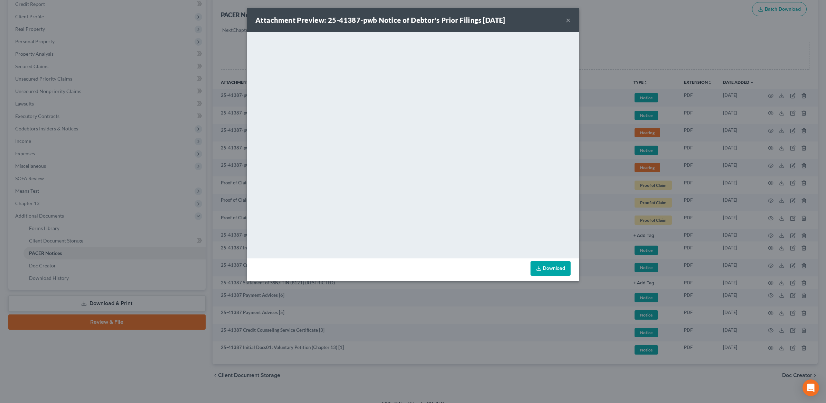
click at [505, 18] on strong "Attachment Preview: 25-41387-pwb Notice of Debtor's Prior Filings 09/12/2025" at bounding box center [380, 20] width 250 height 8
click at [570, 21] on button "×" at bounding box center [568, 20] width 5 height 8
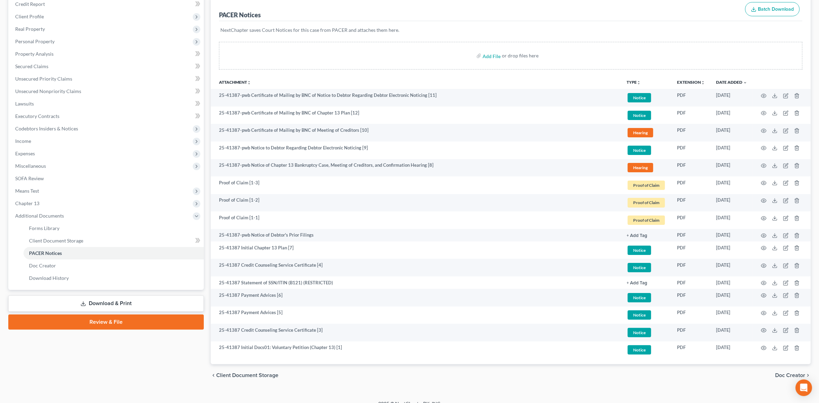
scroll to position [0, 0]
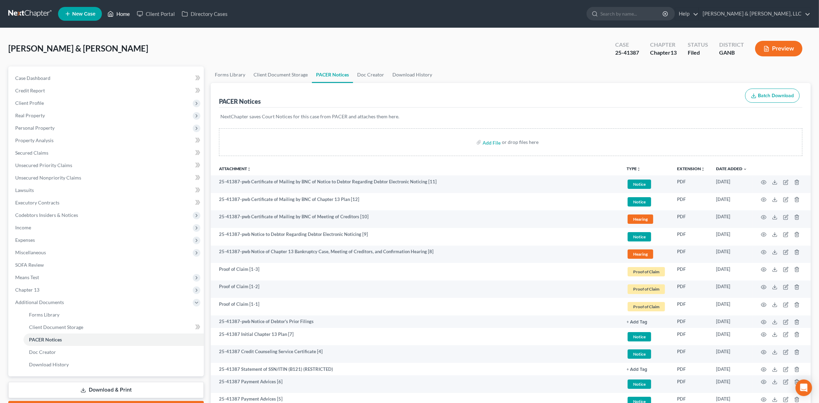
click at [113, 10] on icon at bounding box center [110, 14] width 6 height 8
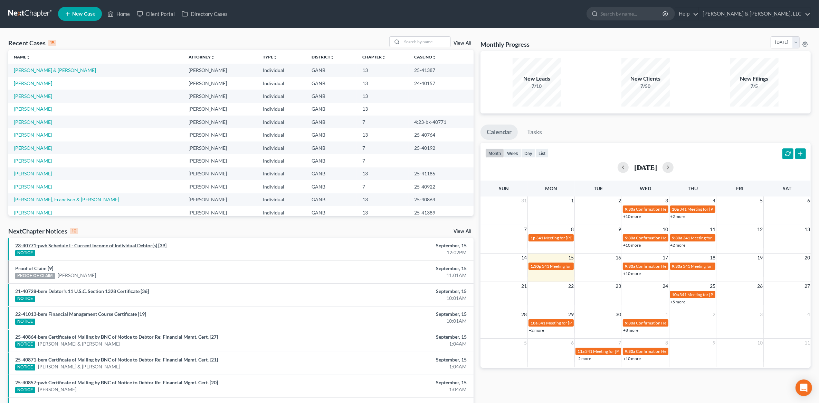
click at [106, 247] on link "23-40771-pwb Schedule I - Current Income of Individual Debtor(s) [39]" at bounding box center [90, 245] width 151 height 6
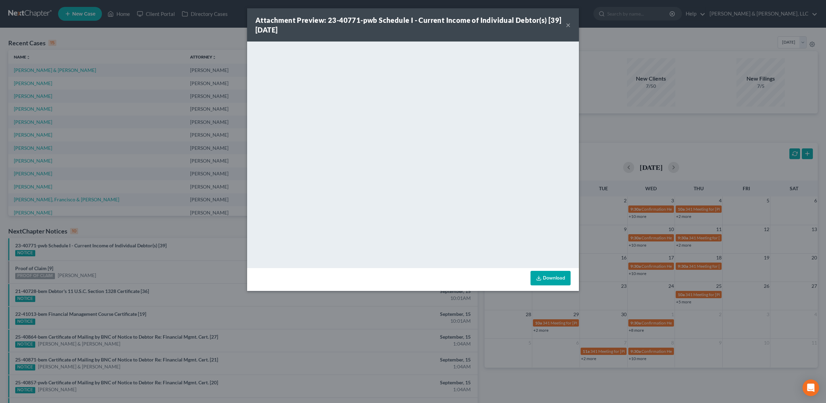
click at [568, 25] on button "×" at bounding box center [568, 25] width 5 height 8
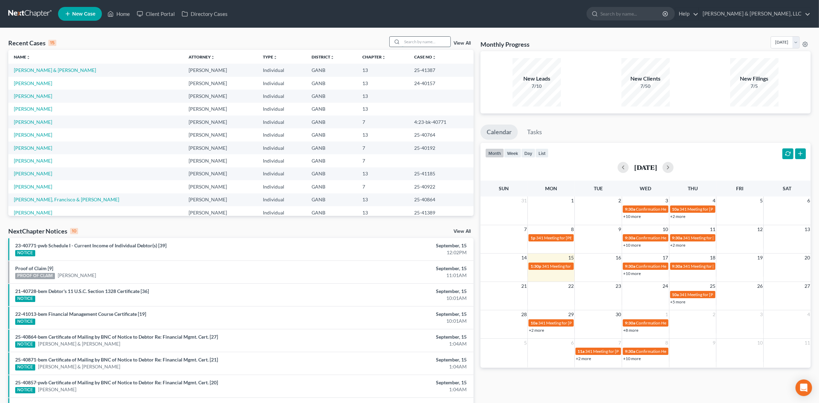
click at [439, 41] on input "search" at bounding box center [426, 42] width 48 height 10
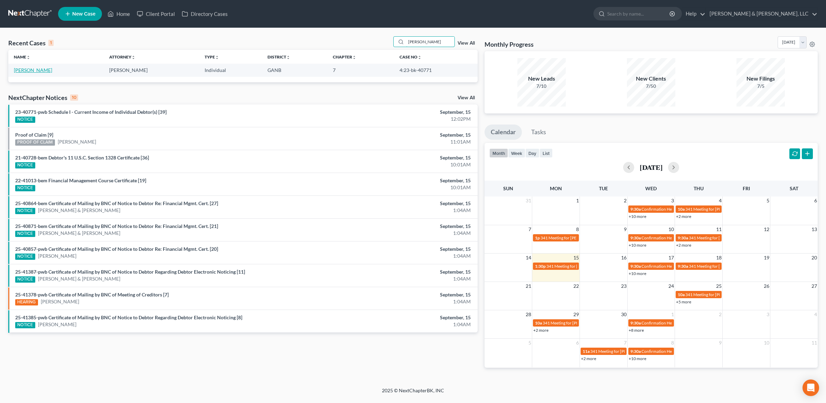
type input "hicks"
click at [30, 71] on link "Hicks, Bryan" at bounding box center [33, 70] width 38 height 6
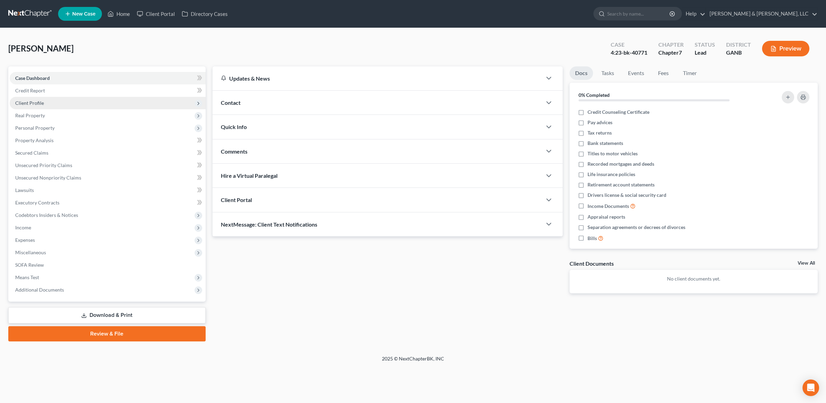
click at [69, 100] on span "Client Profile" at bounding box center [108, 103] width 196 height 12
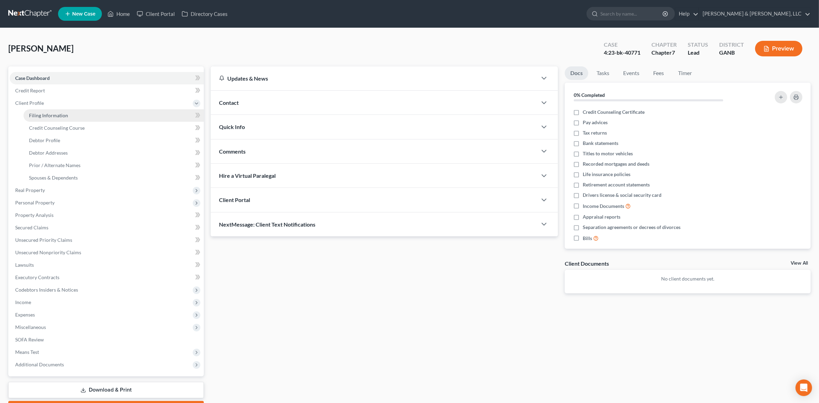
click at [68, 113] on link "Filing Information" at bounding box center [114, 115] width 180 height 12
select select "1"
select select "0"
select select "19"
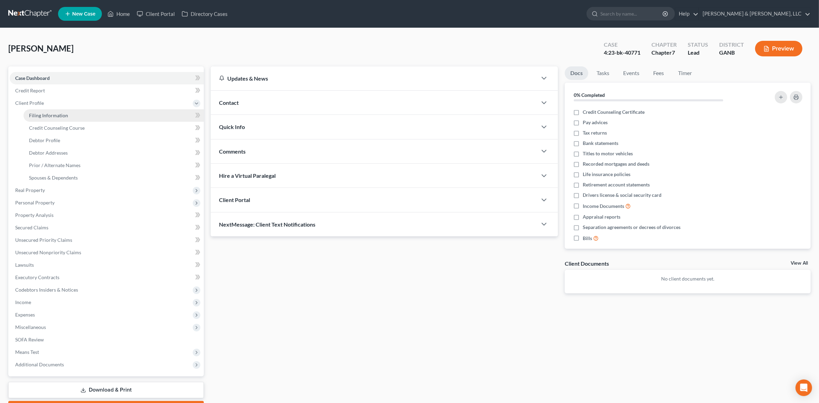
select select "1"
select select "10"
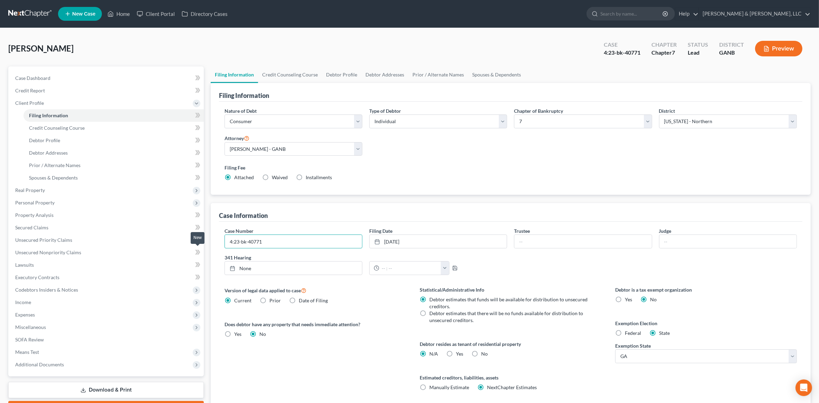
drag, startPoint x: 308, startPoint y: 246, endPoint x: 199, endPoint y: 248, distance: 108.5
click at [199, 248] on div "Petition Navigation Case Dashboard Payments Invoices Payments Payments Credit R…" at bounding box center [410, 247] width 810 height 363
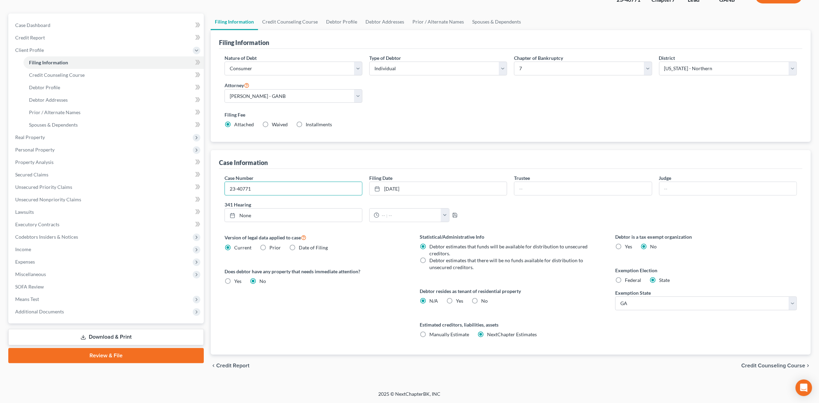
type input "23-40771"
click at [754, 364] on span "Credit Counseling Course" at bounding box center [774, 366] width 64 height 6
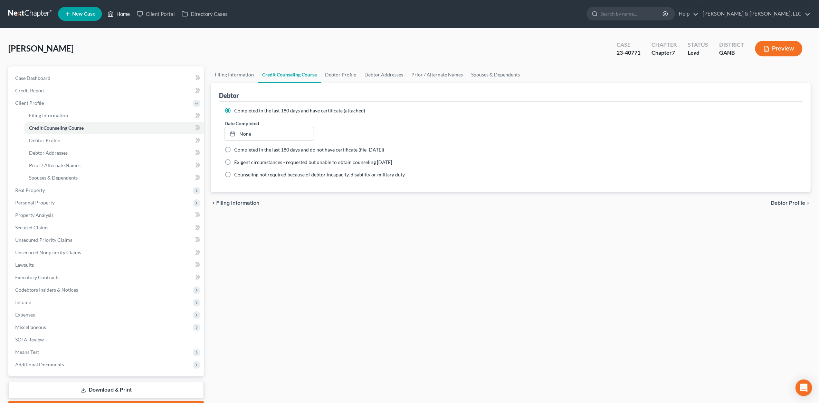
click at [121, 16] on link "Home" at bounding box center [118, 14] width 29 height 12
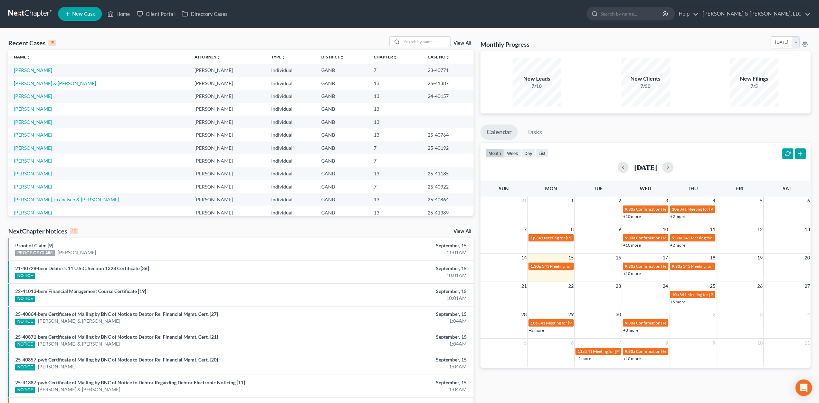
click at [467, 227] on div "NextChapter Notices 10 View All" at bounding box center [241, 232] width 466 height 11
click at [466, 228] on div "NextChapter Notices 10 View All" at bounding box center [241, 232] width 466 height 11
click at [465, 232] on link "View All" at bounding box center [462, 231] width 17 height 5
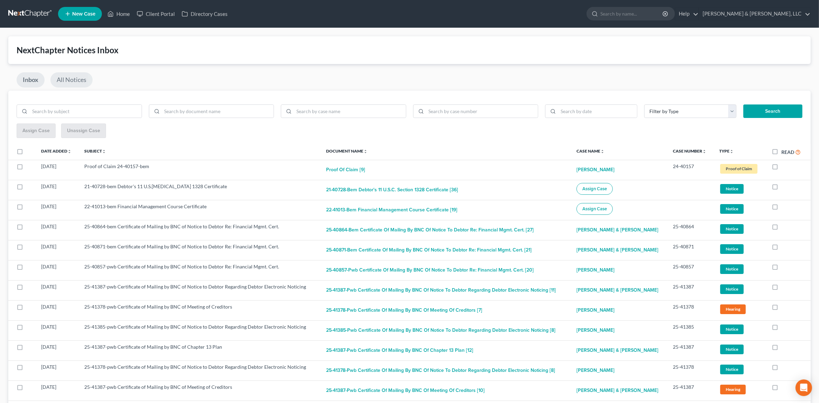
click at [78, 82] on link "All Notices" at bounding box center [71, 79] width 42 height 15
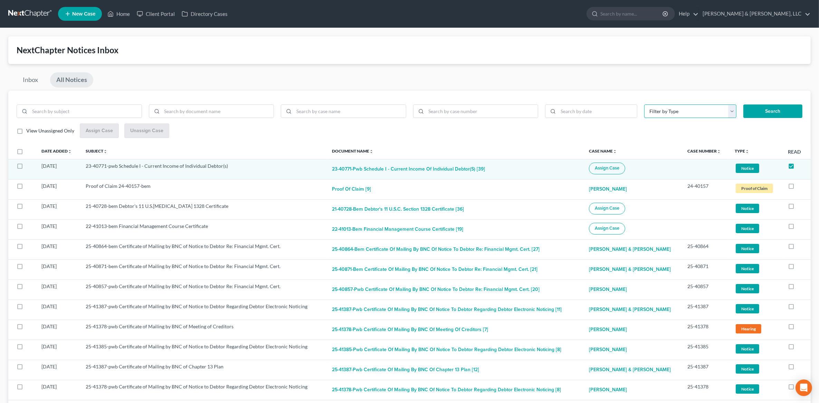
click at [704, 113] on select "Filter by Type Hearing Notice Proof of Claim" at bounding box center [691, 111] width 92 height 14
click at [702, 113] on select "Filter by Type Hearing Notice Proof of Claim" at bounding box center [691, 111] width 92 height 14
click at [26, 130] on label "View Unassigned Only" at bounding box center [50, 130] width 48 height 7
click at [29, 130] on input "View Unassigned Only" at bounding box center [31, 129] width 4 height 4
checkbox input "true"
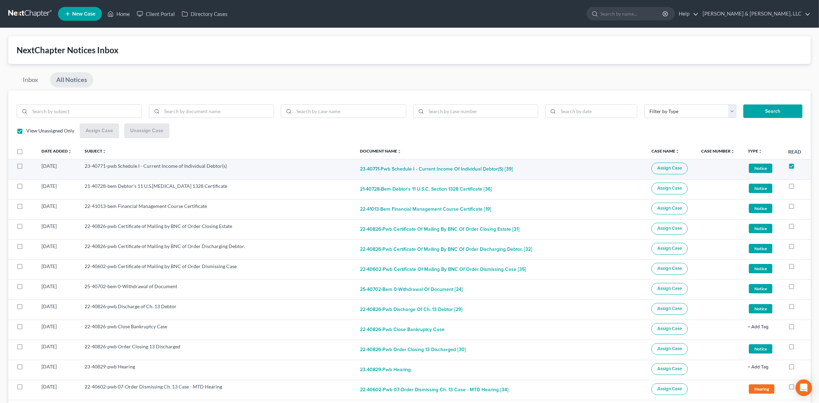
click at [26, 168] on label at bounding box center [26, 168] width 0 height 0
click at [29, 165] on input "checkbox" at bounding box center [31, 164] width 4 height 4
checkbox input "true"
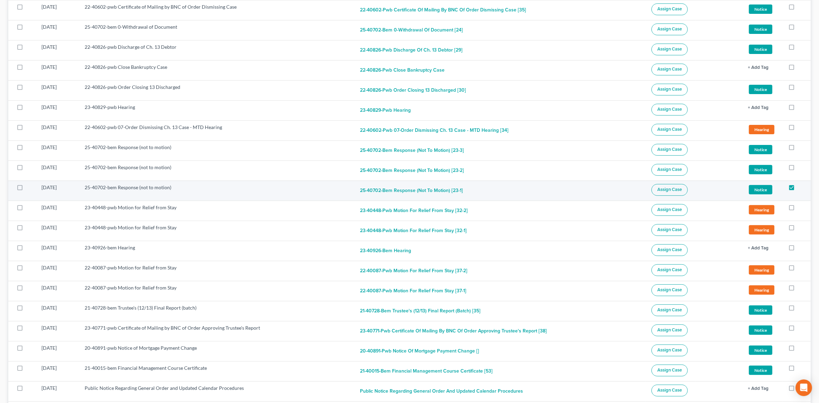
scroll to position [346, 0]
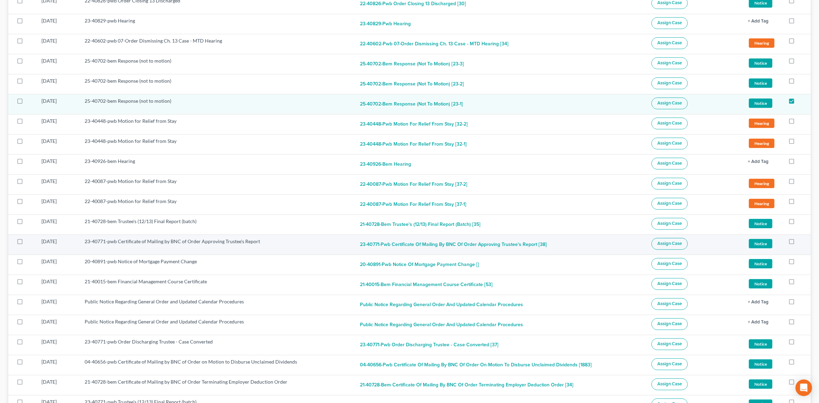
click at [26, 243] on label at bounding box center [26, 243] width 0 height 0
click at [29, 242] on input "checkbox" at bounding box center [31, 240] width 4 height 4
checkbox input "true"
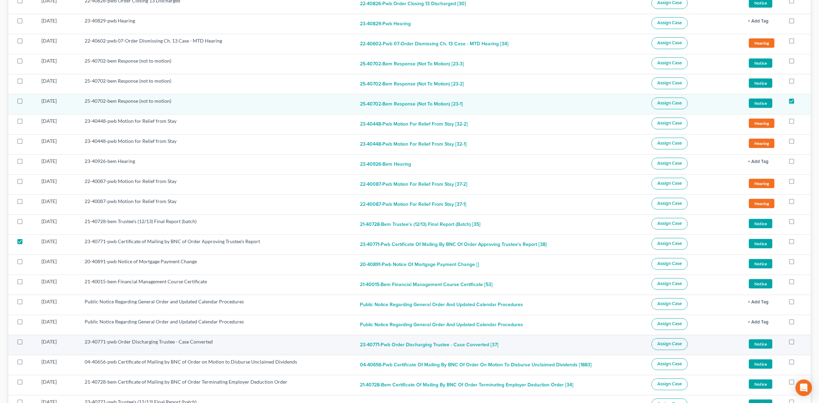
click at [26, 343] on label at bounding box center [26, 343] width 0 height 0
click at [29, 342] on input "checkbox" at bounding box center [31, 340] width 4 height 4
checkbox input "true"
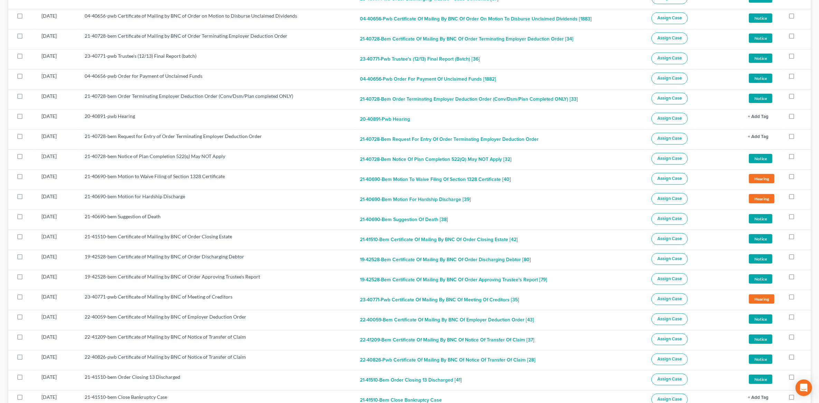
scroll to position [734, 0]
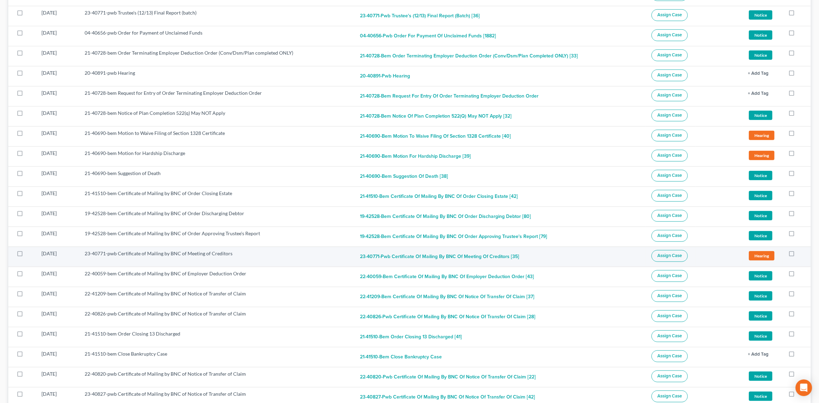
click at [26, 255] on label at bounding box center [26, 255] width 0 height 0
click at [29, 254] on input "checkbox" at bounding box center [31, 252] width 4 height 4
checkbox input "true"
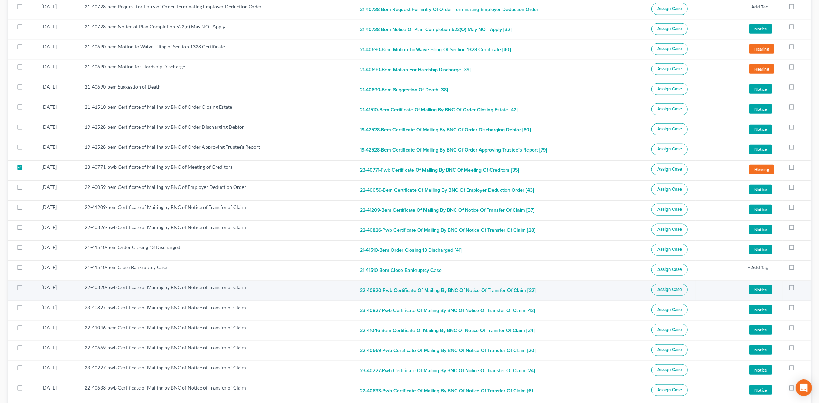
scroll to position [864, 0]
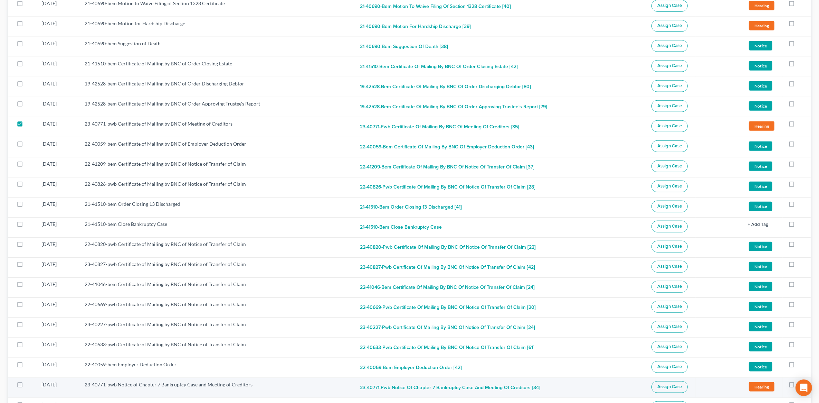
click at [26, 386] on label at bounding box center [26, 386] width 0 height 0
click at [29, 385] on input "checkbox" at bounding box center [31, 383] width 4 height 4
checkbox input "true"
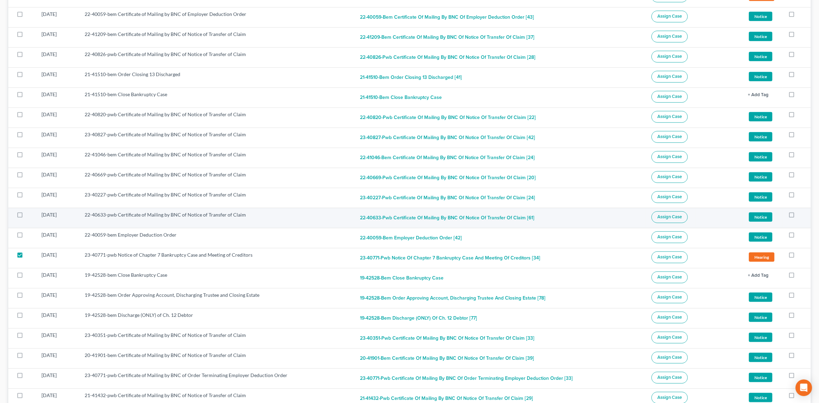
scroll to position [1037, 0]
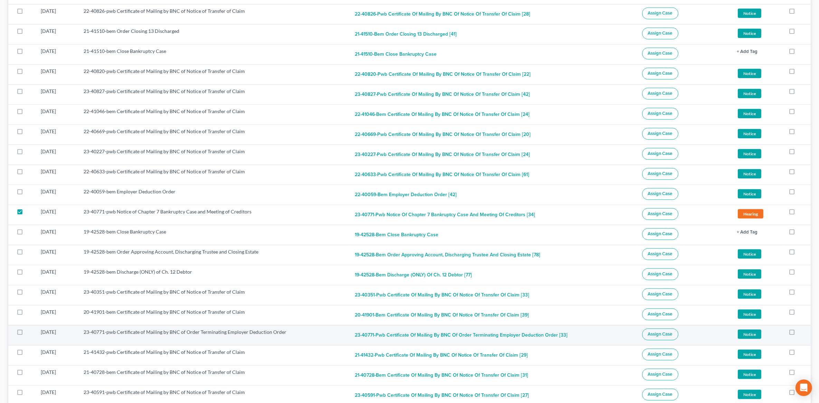
click at [26, 333] on label at bounding box center [26, 333] width 0 height 0
click at [29, 333] on input "checkbox" at bounding box center [31, 330] width 4 height 4
checkbox input "true"
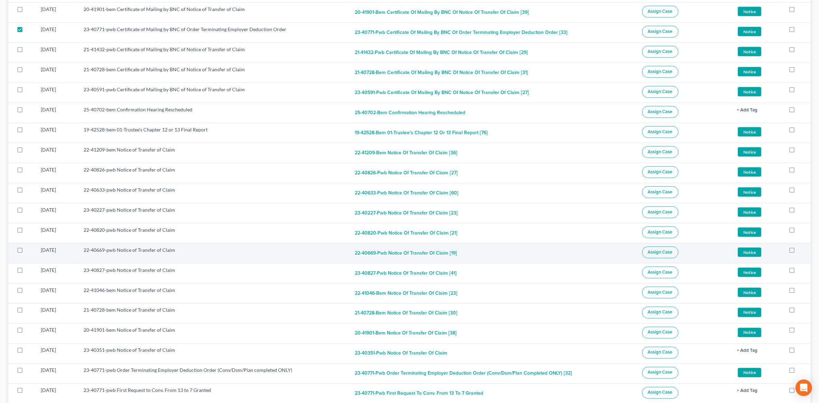
scroll to position [1382, 0]
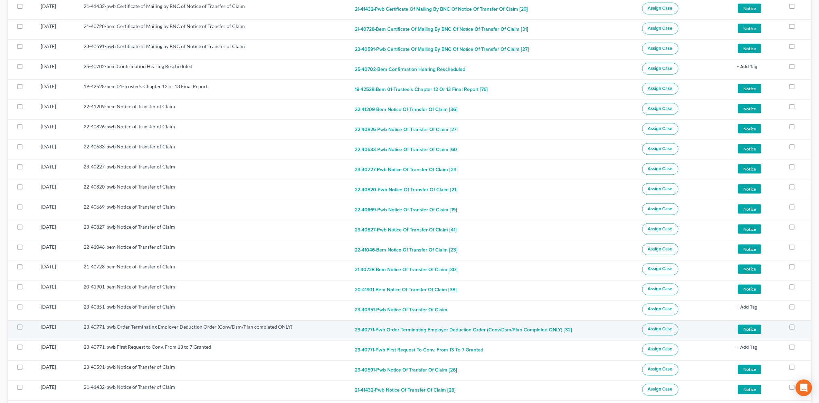
click at [26, 329] on label at bounding box center [26, 329] width 0 height 0
click at [29, 328] on input "checkbox" at bounding box center [31, 325] width 4 height 4
checkbox input "true"
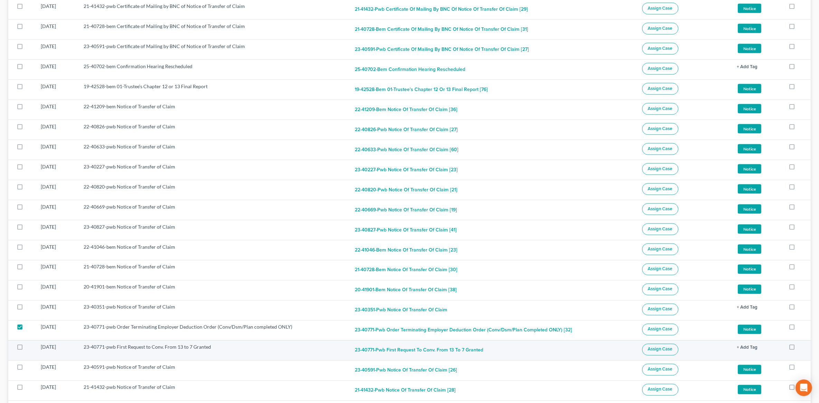
click at [26, 349] on label at bounding box center [26, 349] width 0 height 0
click at [29, 348] on input "checkbox" at bounding box center [31, 346] width 4 height 4
checkbox input "true"
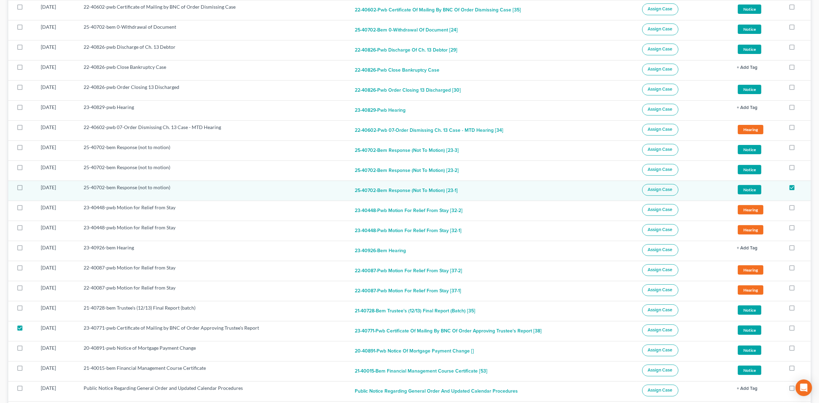
scroll to position [0, 0]
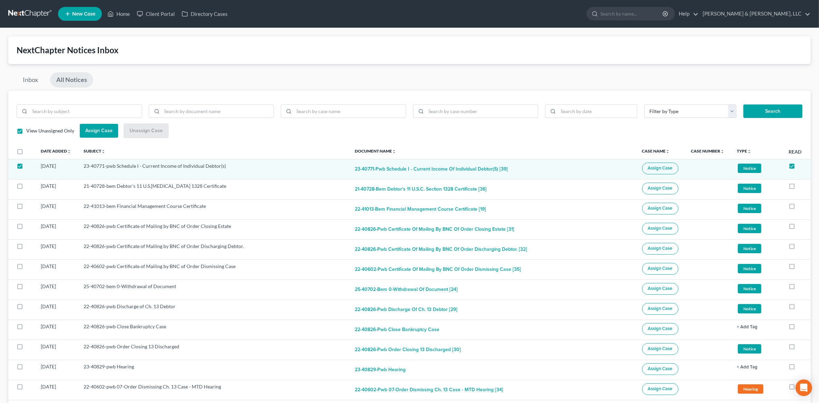
click at [93, 134] on button "Assign Case" at bounding box center [99, 131] width 38 height 14
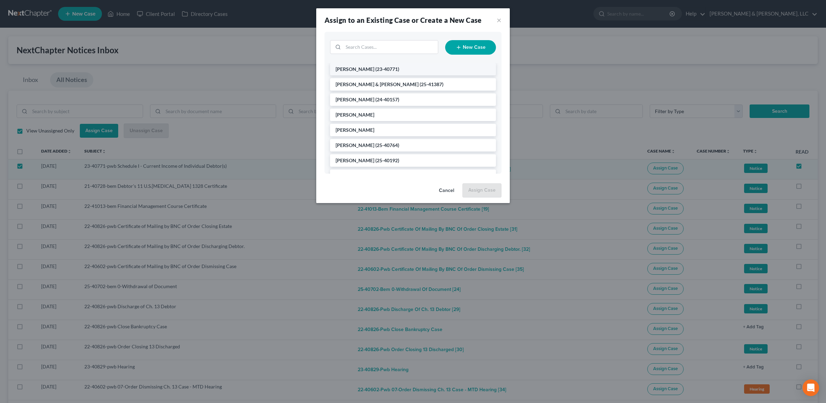
click at [385, 67] on span "(23-40771)" at bounding box center [387, 69] width 24 height 6
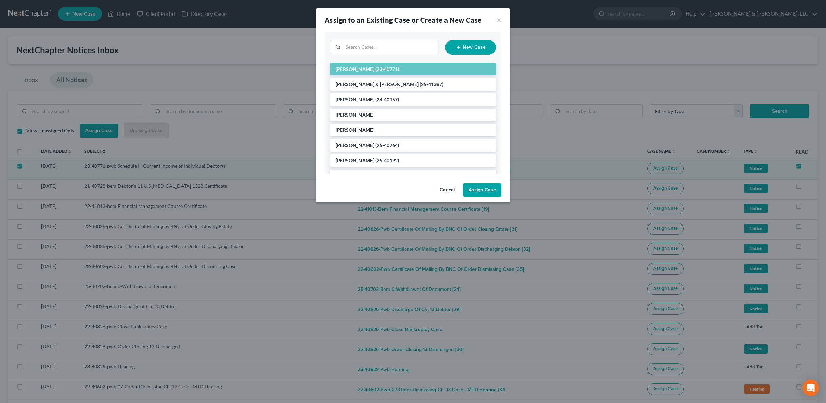
click at [486, 191] on button "Assign Case" at bounding box center [482, 190] width 38 height 14
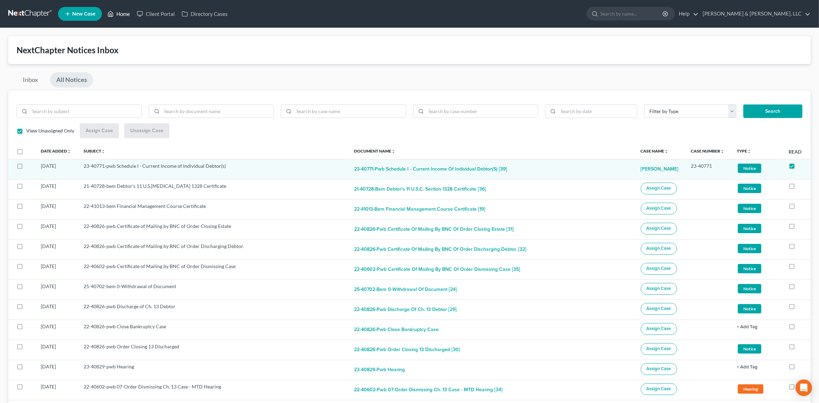
click at [123, 12] on link "Home" at bounding box center [118, 14] width 29 height 12
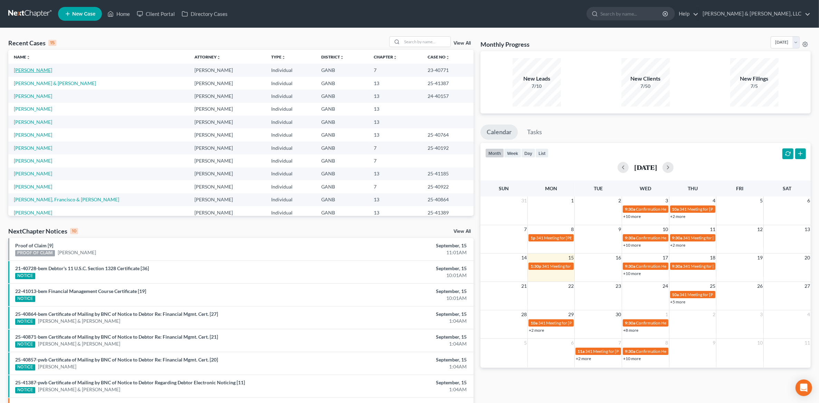
click at [30, 72] on link "Hicks, Bryan" at bounding box center [33, 70] width 38 height 6
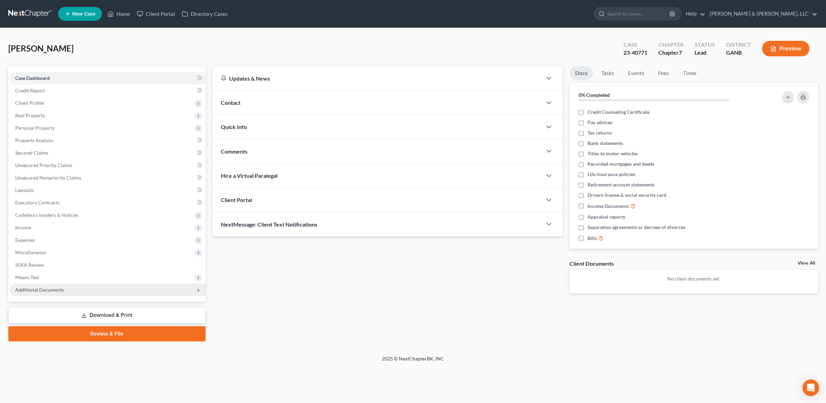
click at [32, 291] on span "Additional Documents" at bounding box center [39, 289] width 49 height 6
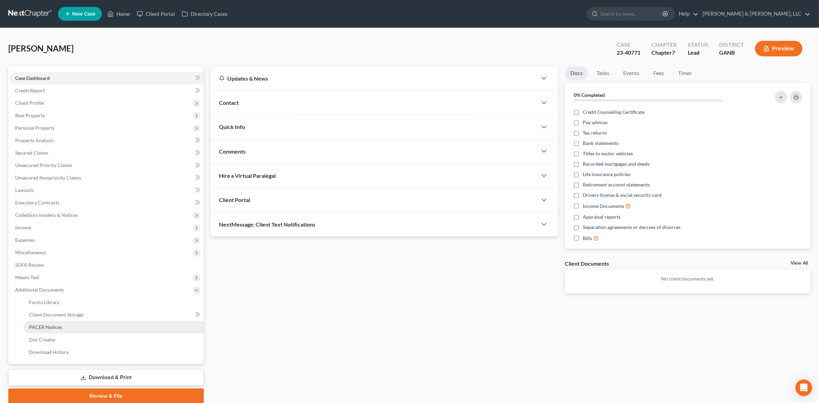
click at [47, 324] on span "PACER Notices" at bounding box center [45, 327] width 33 height 6
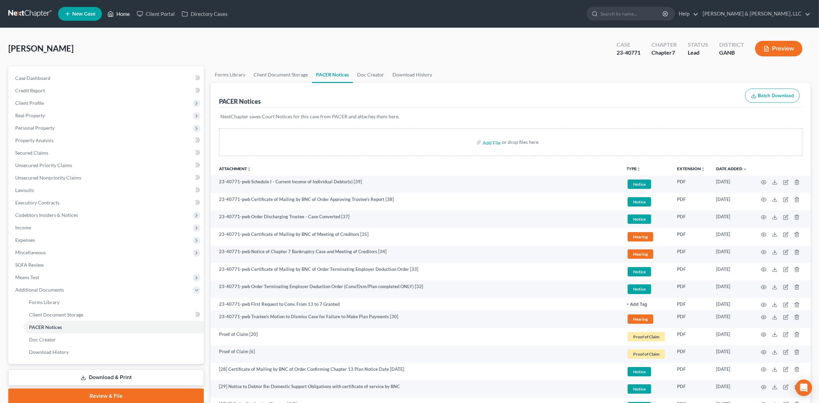
click at [119, 16] on link "Home" at bounding box center [118, 14] width 29 height 12
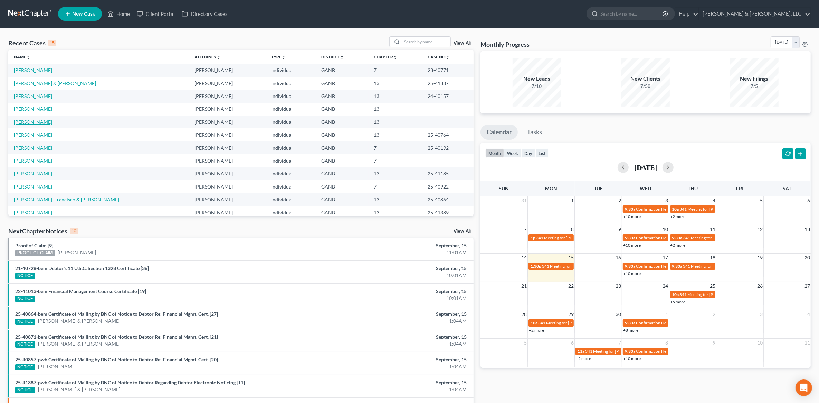
click at [37, 119] on link "Desmond, Roy" at bounding box center [33, 122] width 38 height 6
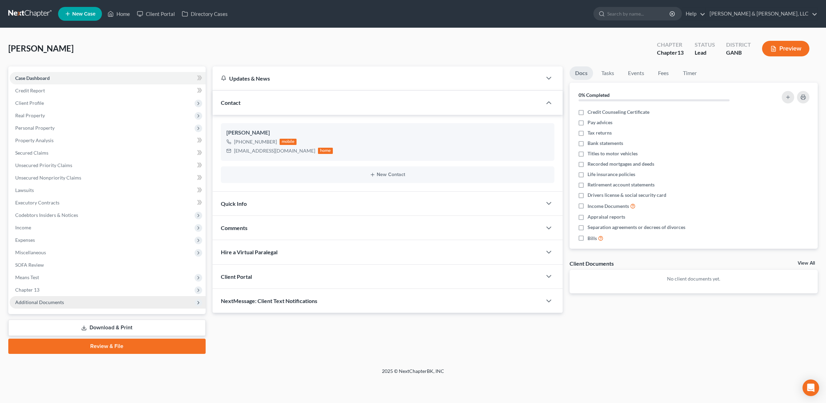
click at [43, 304] on span "Additional Documents" at bounding box center [108, 302] width 196 height 12
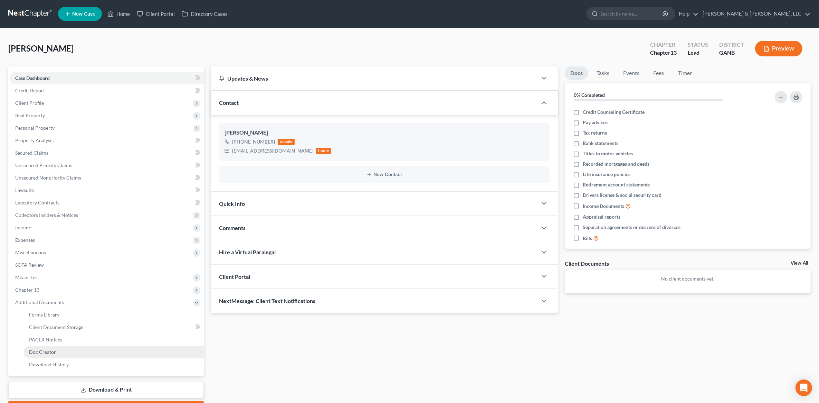
scroll to position [39, 0]
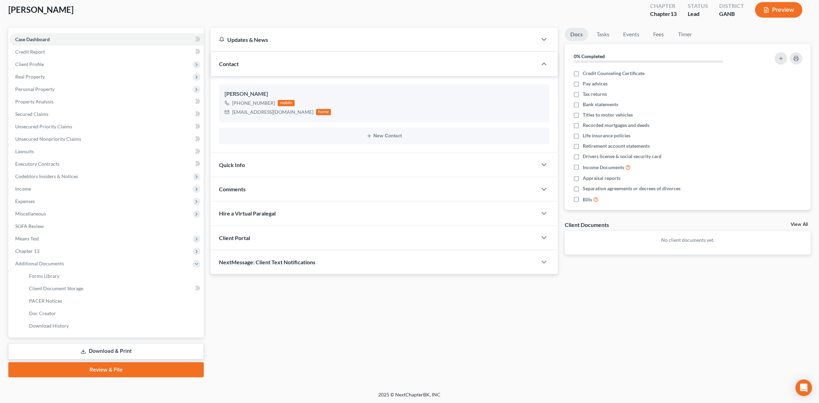
click at [116, 350] on link "Download & Print" at bounding box center [106, 351] width 196 height 16
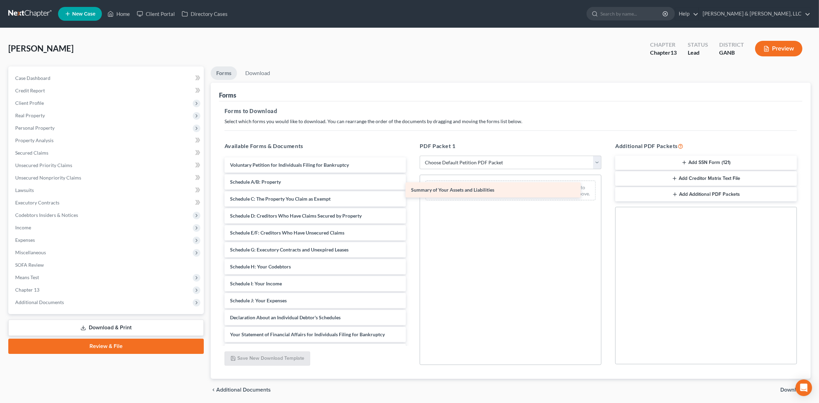
drag, startPoint x: 319, startPoint y: 180, endPoint x: 501, endPoint y: 189, distance: 182.3
click at [412, 189] on div "Summary of Your Assets and Liabilities Voluntary Petition for Individuals Filin…" at bounding box center [315, 300] width 193 height 286
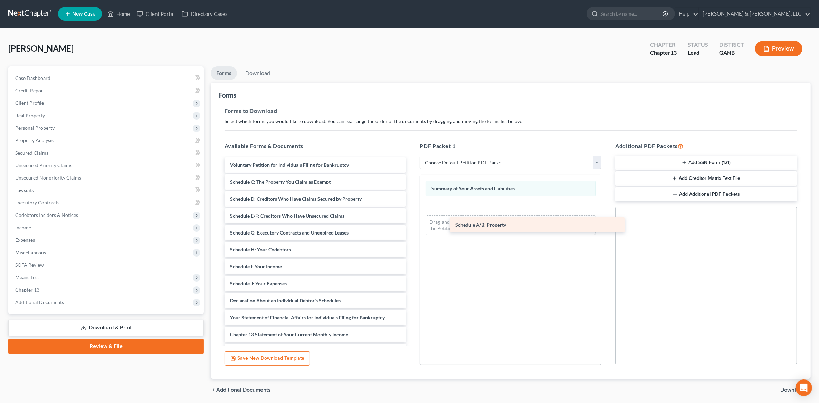
drag, startPoint x: 294, startPoint y: 180, endPoint x: 519, endPoint y: 224, distance: 229.4
click at [412, 224] on div "Schedule A/B: Property Voluntary Petition for Individuals Filing for Bankruptcy…" at bounding box center [315, 291] width 193 height 269
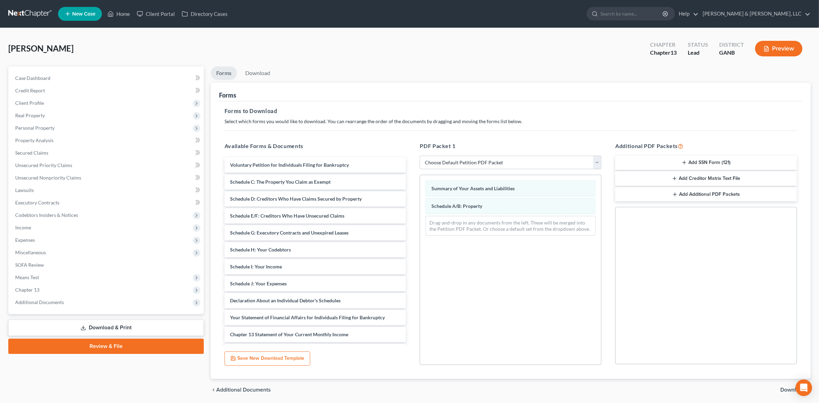
click at [786, 388] on span "Download" at bounding box center [793, 390] width 25 height 6
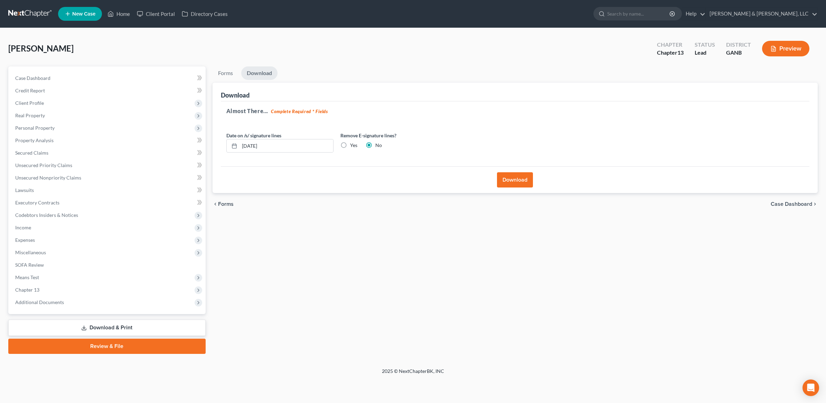
click at [520, 170] on div "Download" at bounding box center [515, 179] width 589 height 27
click at [515, 177] on button "Download" at bounding box center [515, 179] width 36 height 15
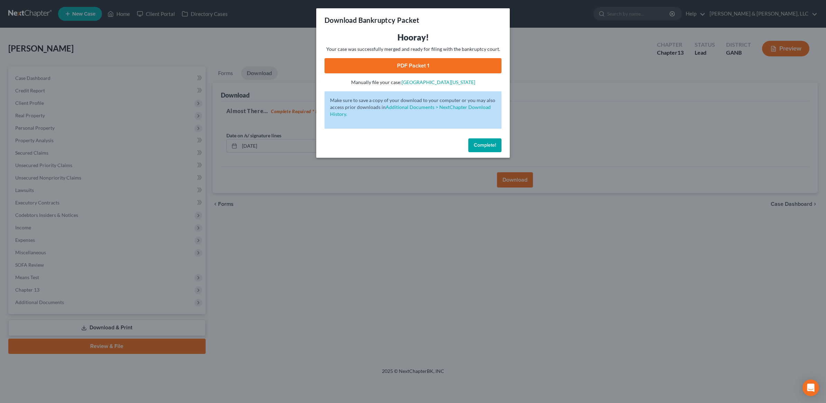
click at [425, 68] on link "PDF Packet 1" at bounding box center [413, 65] width 177 height 15
